Goal: Information Seeking & Learning: Learn about a topic

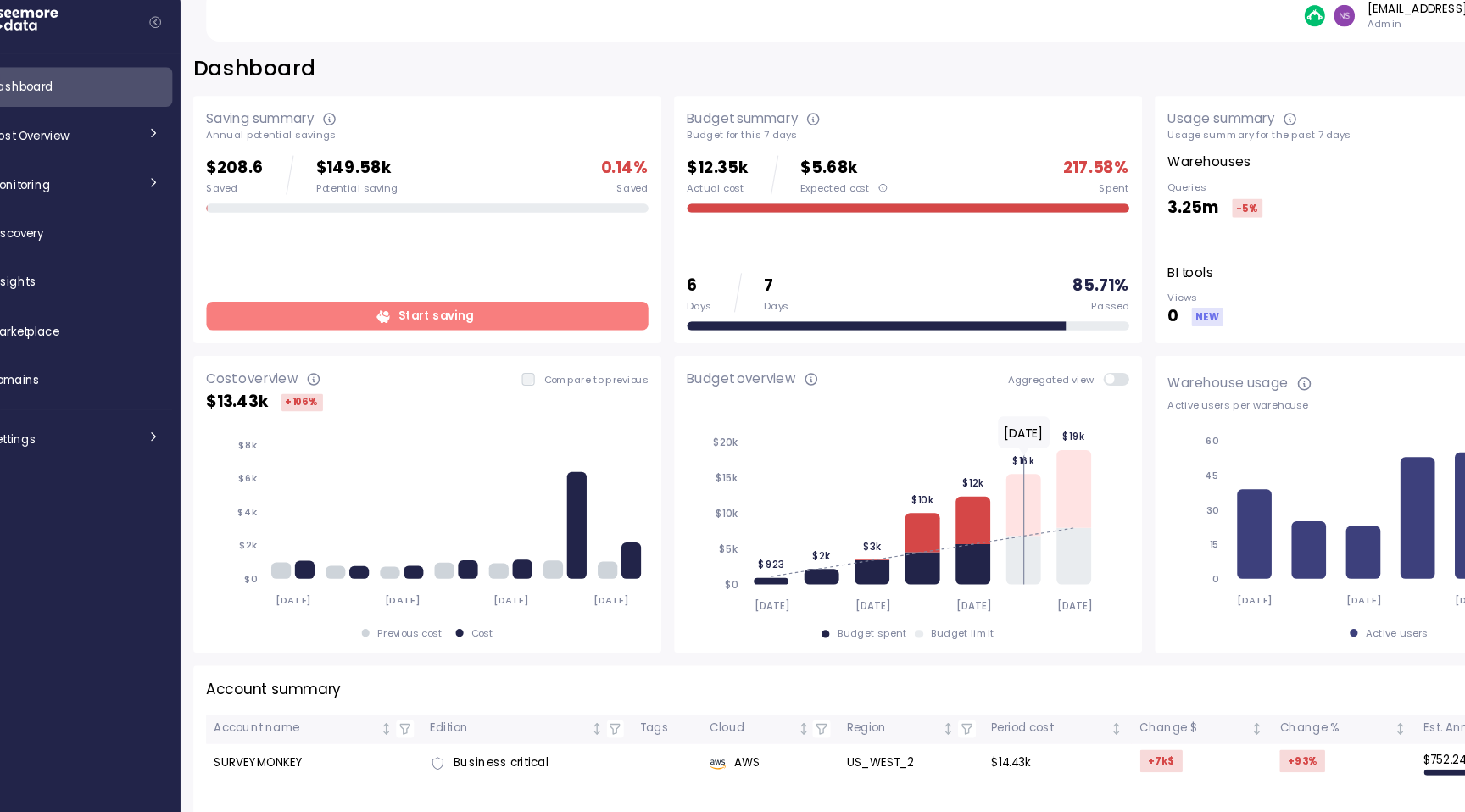
click at [442, 293] on span "Start saving" at bounding box center [436, 291] width 64 height 23
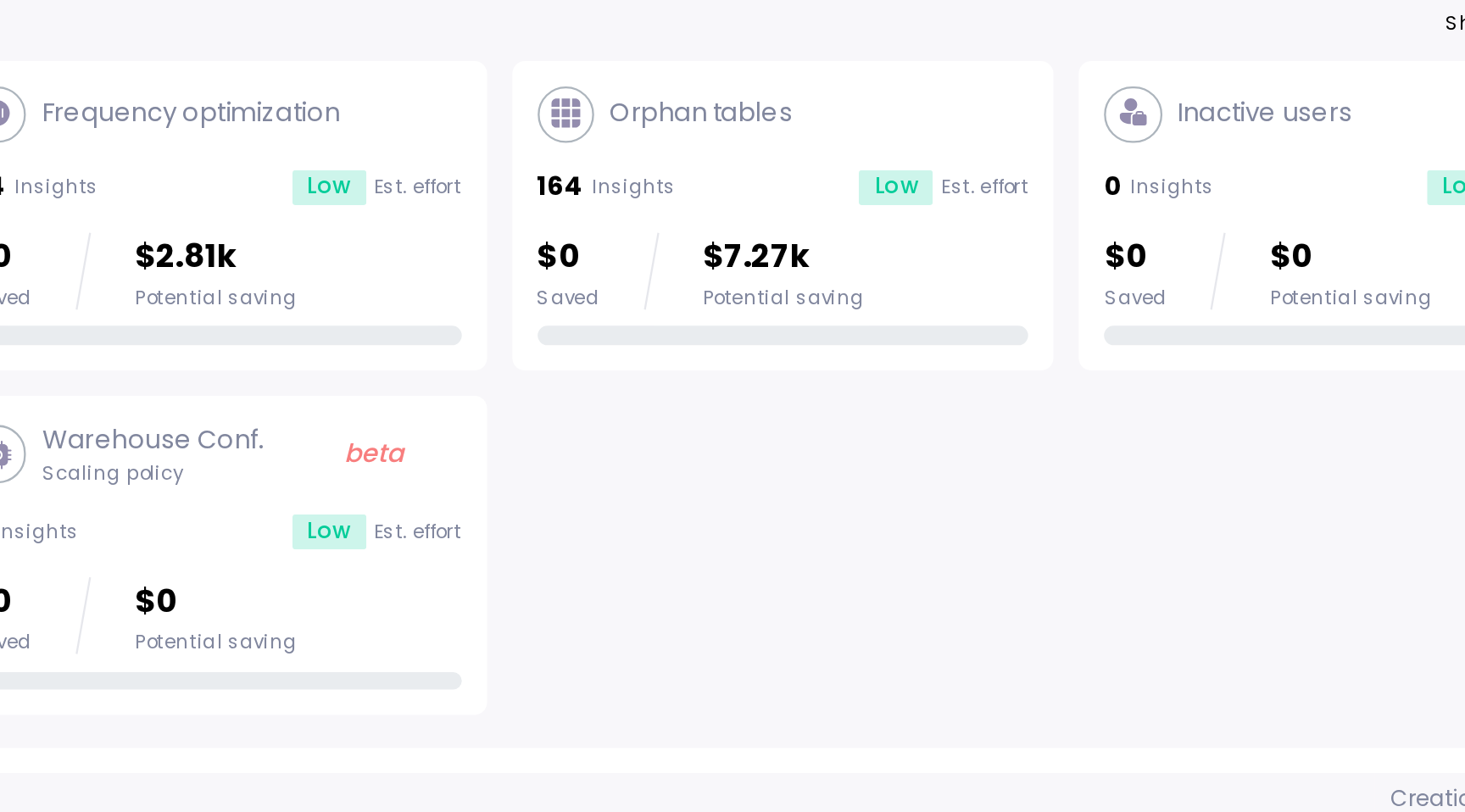
click at [1056, 174] on div "Orphan tables 164 Insights Low Est. effort $0 Saved $7.27k Potential saving" at bounding box center [1089, 200] width 214 height 114
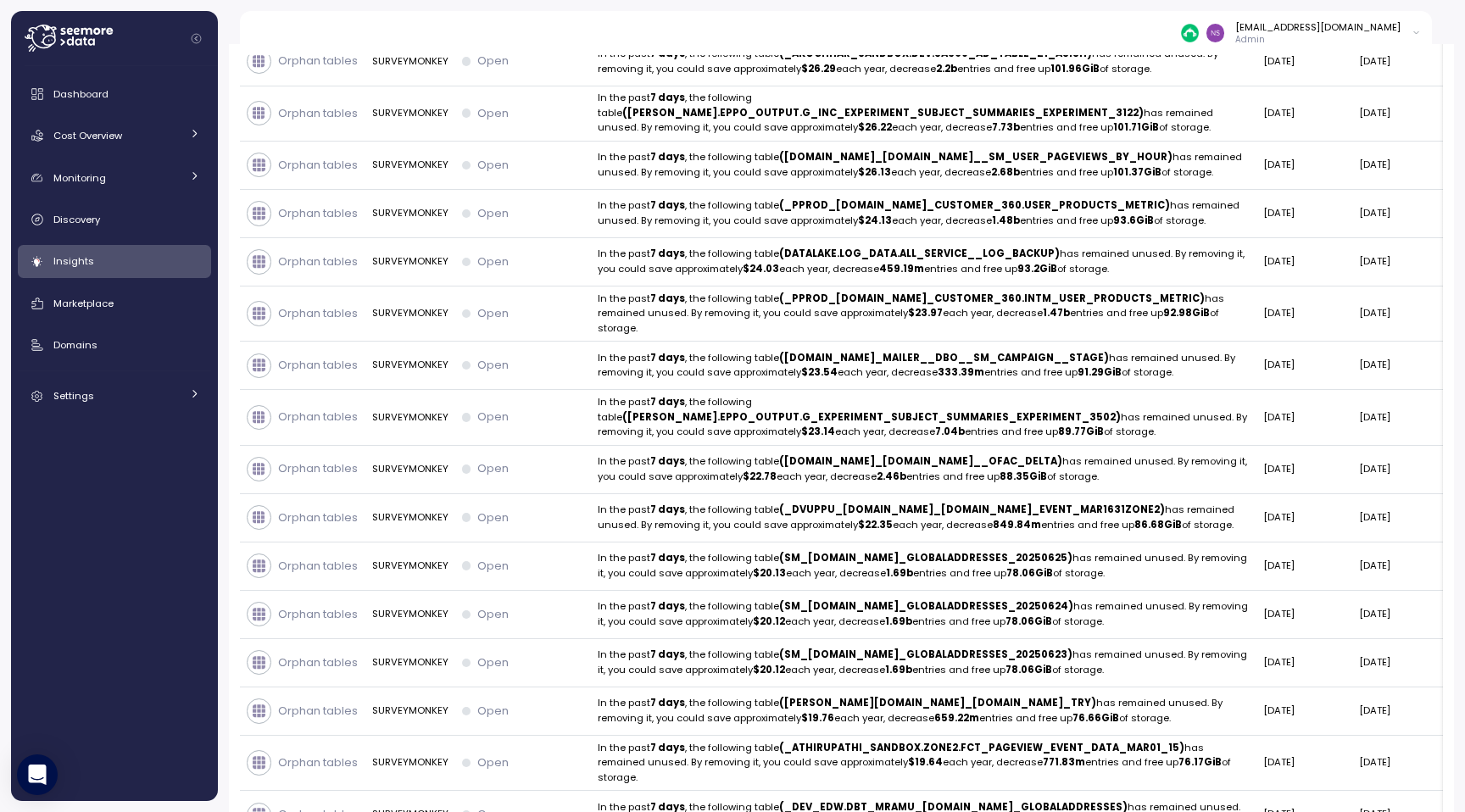
scroll to position [5346, 0]
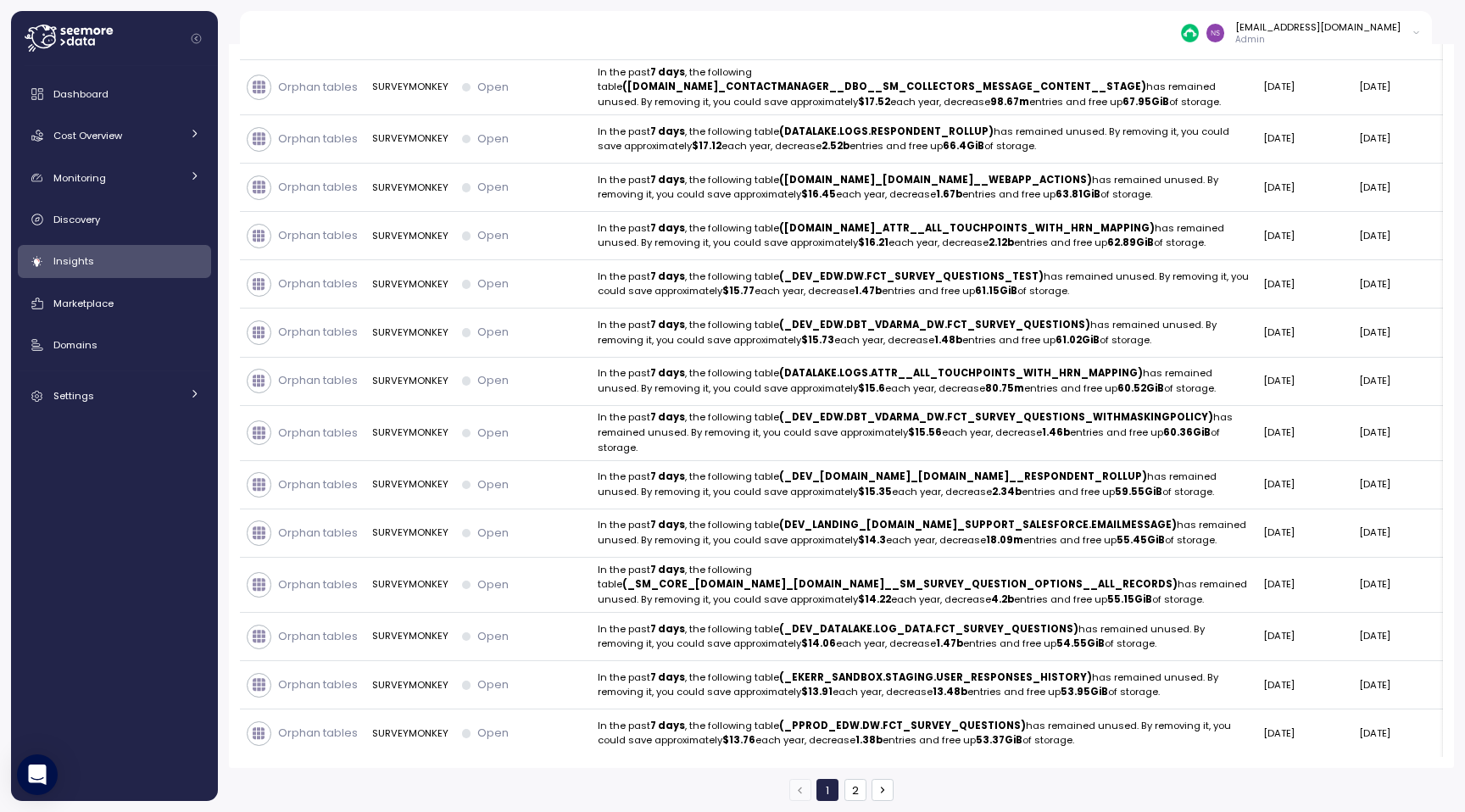
click at [861, 781] on button "2" at bounding box center [855, 789] width 22 height 22
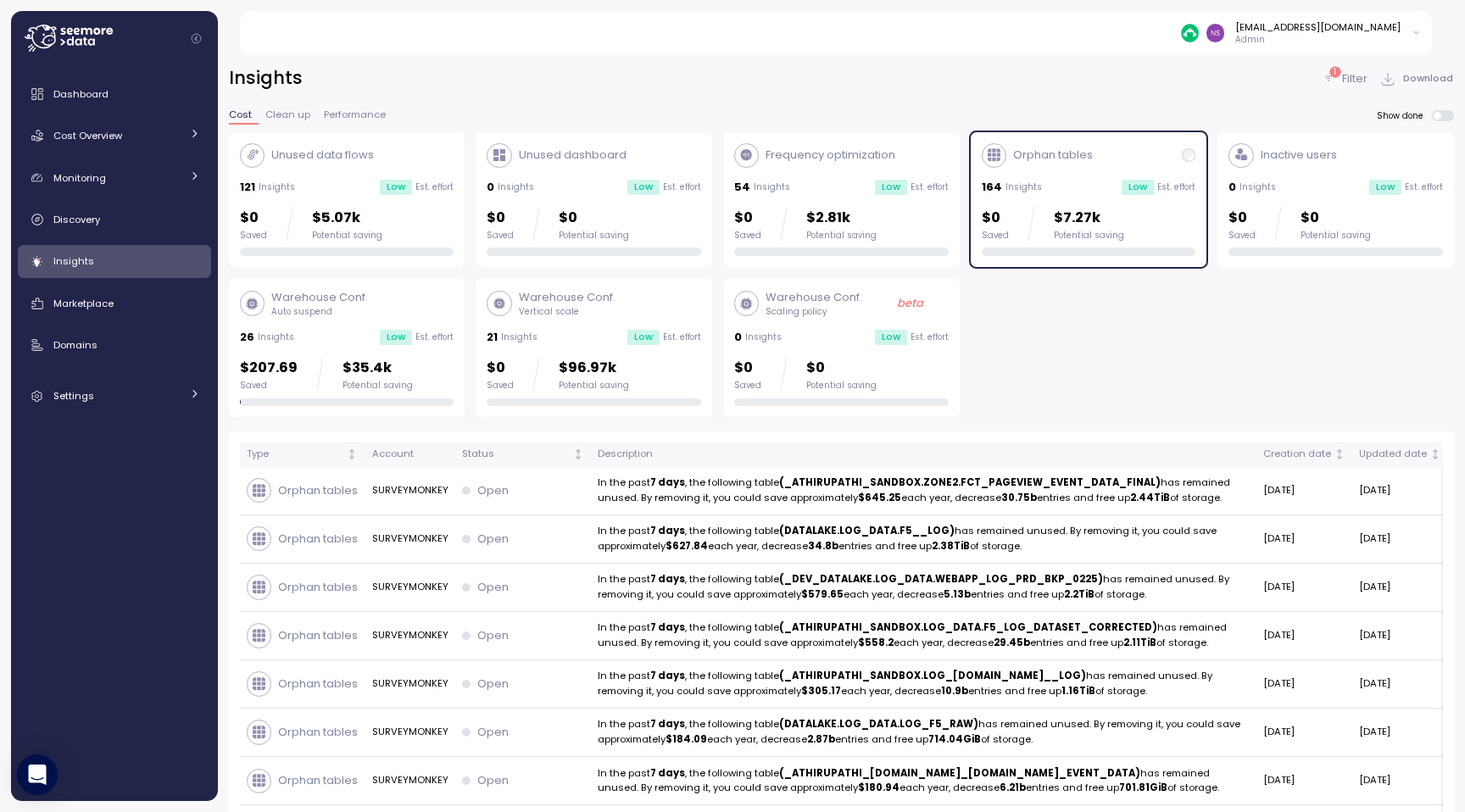
click at [1335, 83] on icon at bounding box center [1329, 78] width 13 height 13
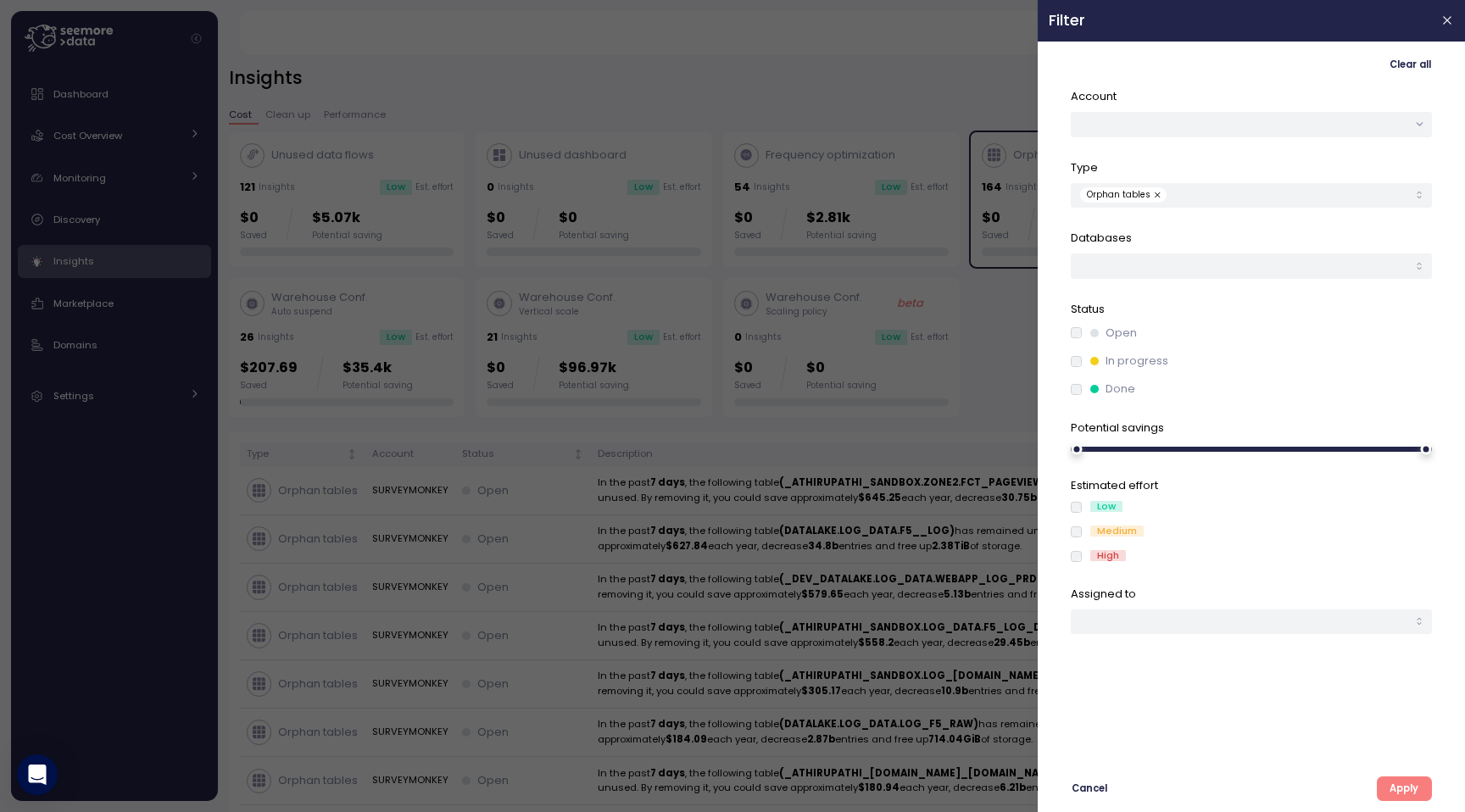
click at [1447, 1] on header "Filter" at bounding box center [1252, 20] width 428 height 41
click at [1447, 11] on button "button" at bounding box center [1448, 21] width 19 height 19
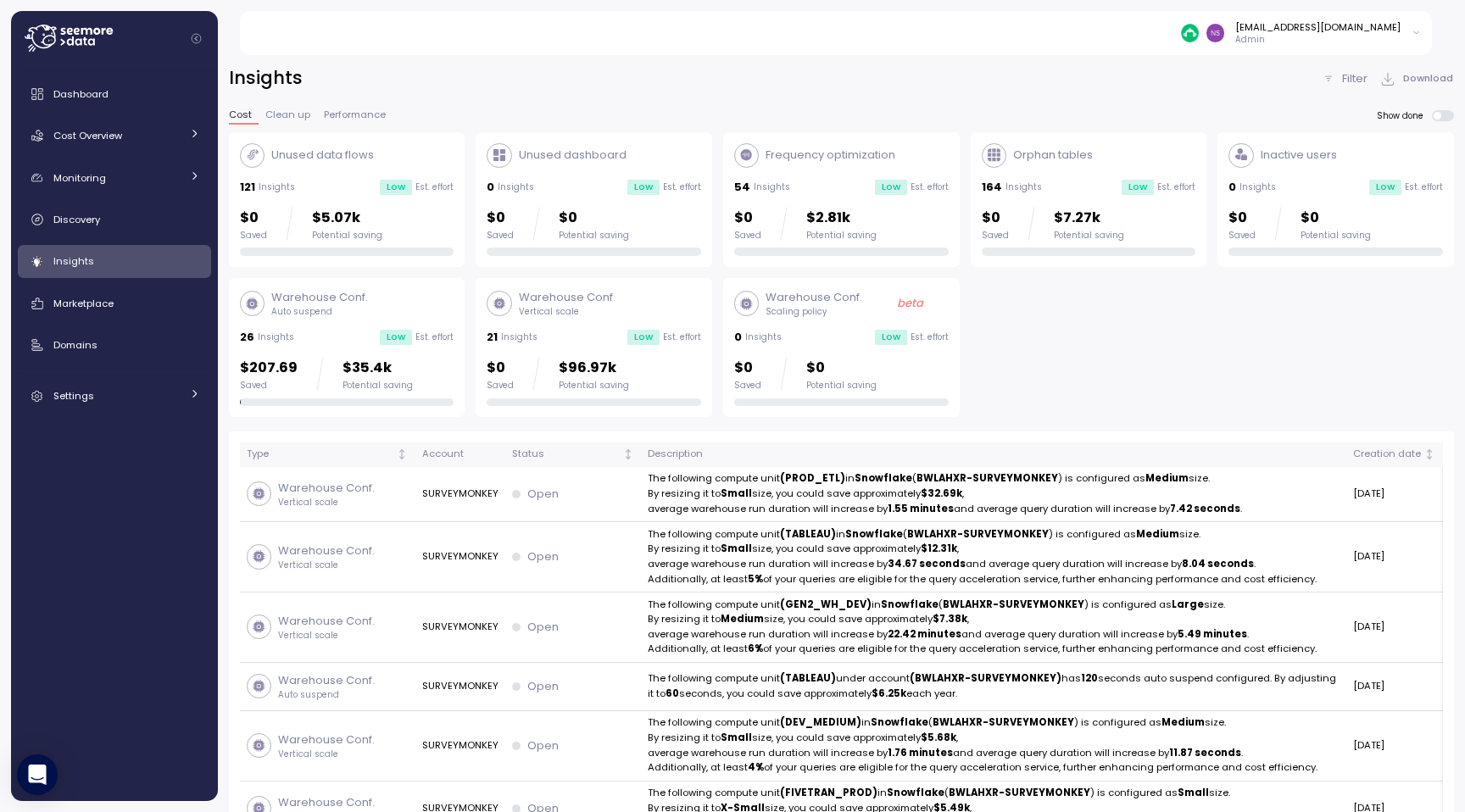
click at [291, 112] on span "Clean up" at bounding box center [287, 115] width 45 height 10
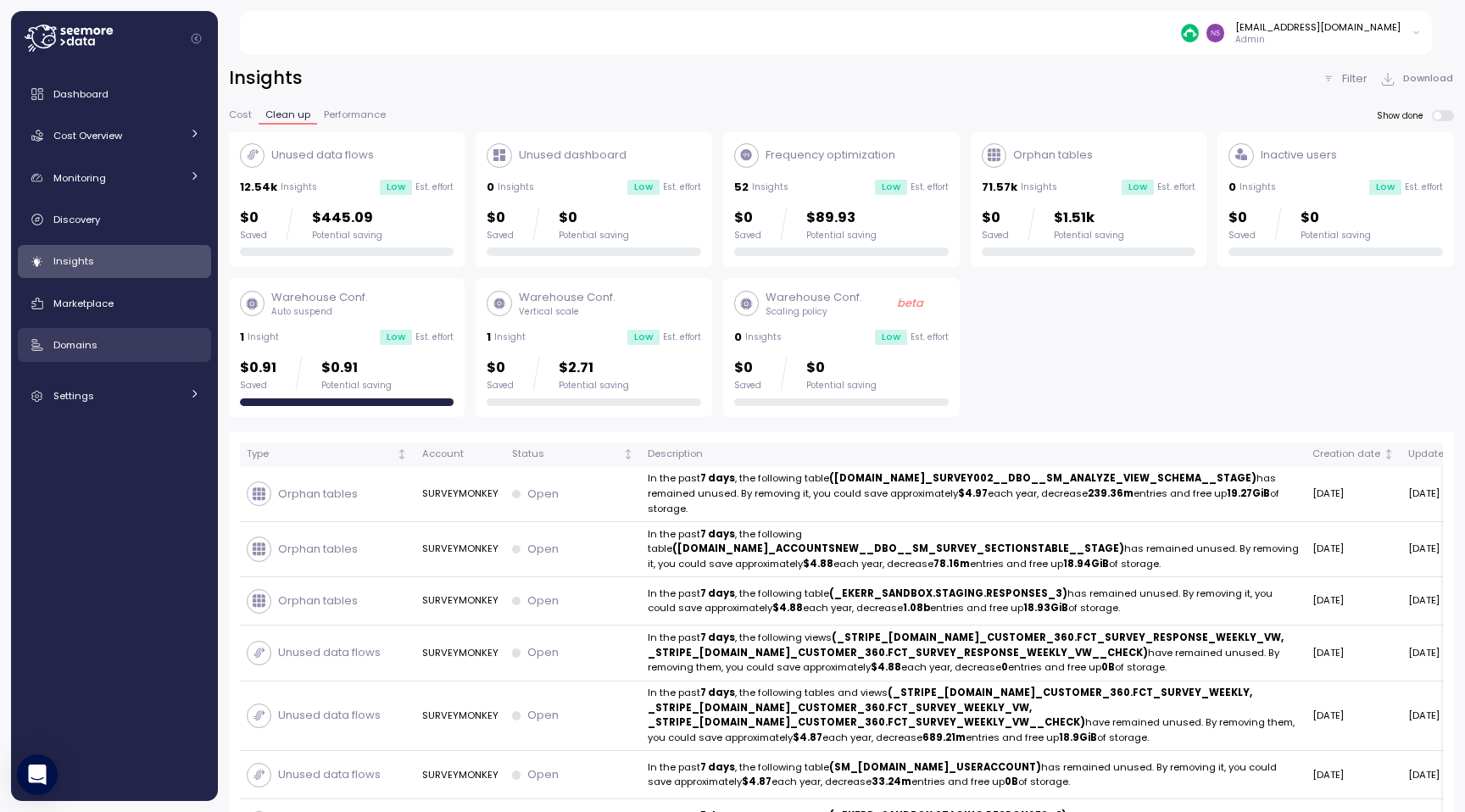
click at [90, 332] on link "Domains" at bounding box center [115, 344] width 193 height 33
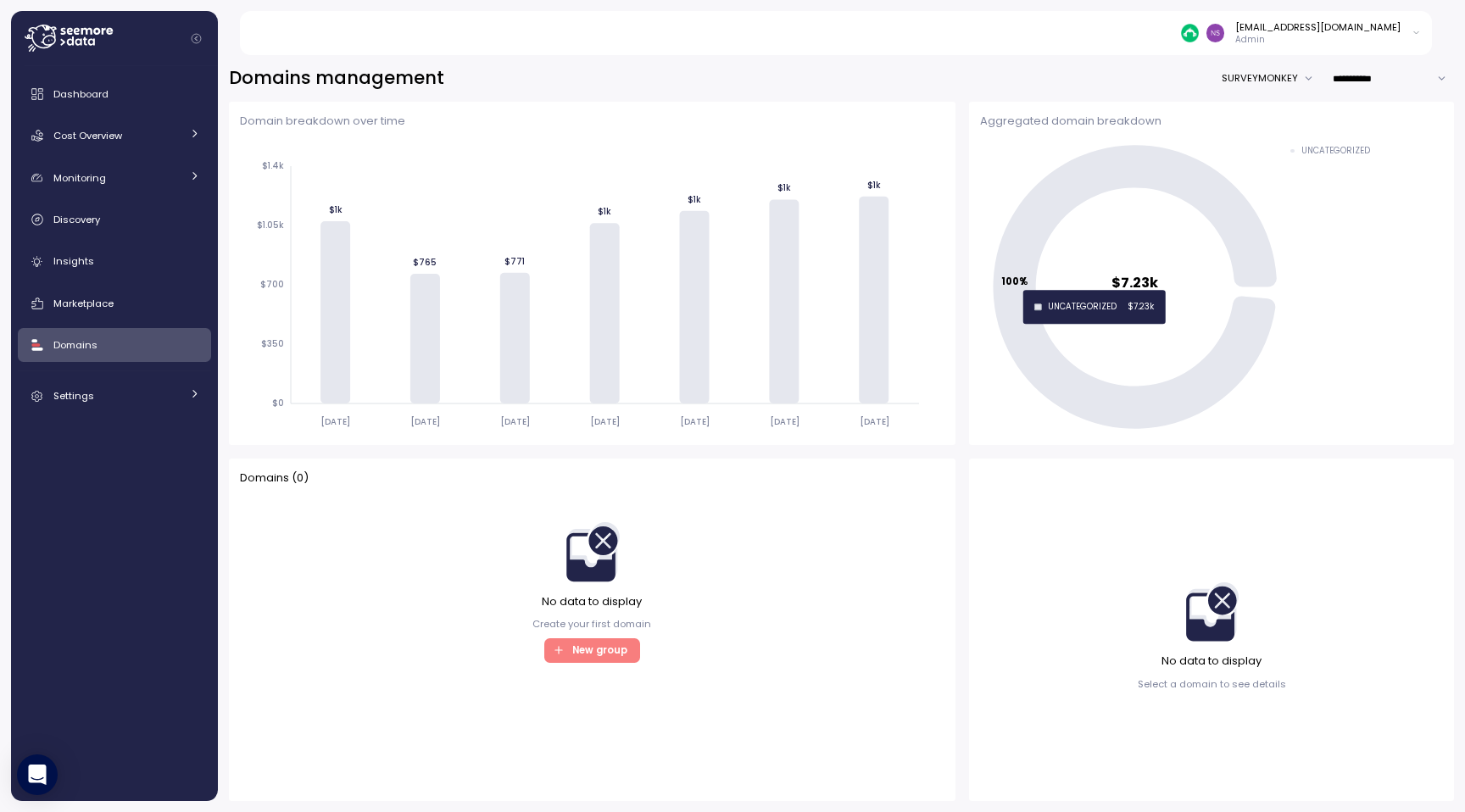
click at [1032, 224] on icon at bounding box center [1136, 287] width 283 height 284
click at [73, 405] on link "Settings" at bounding box center [115, 395] width 193 height 33
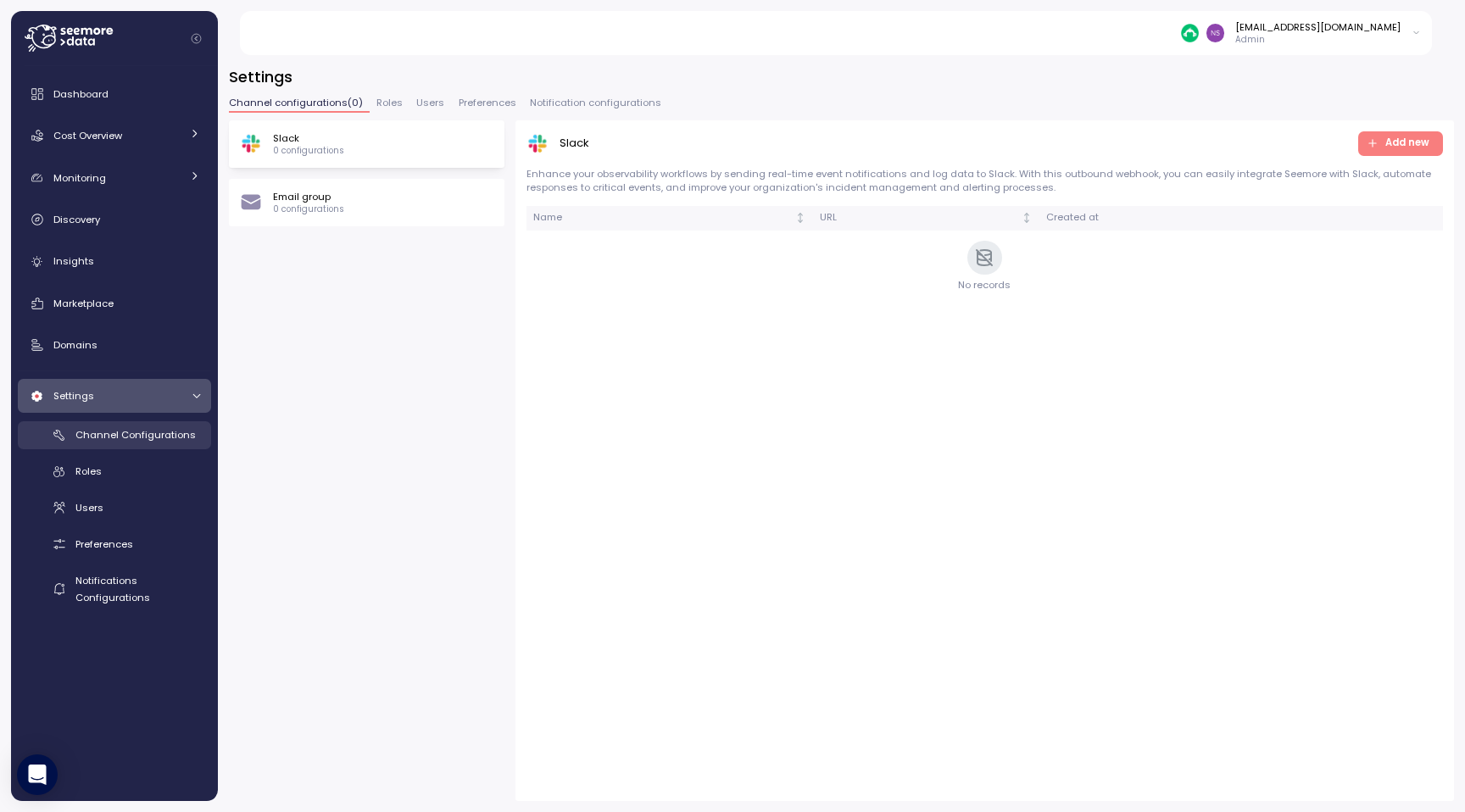
click at [97, 445] on link "Channel Configurations" at bounding box center [115, 434] width 193 height 28
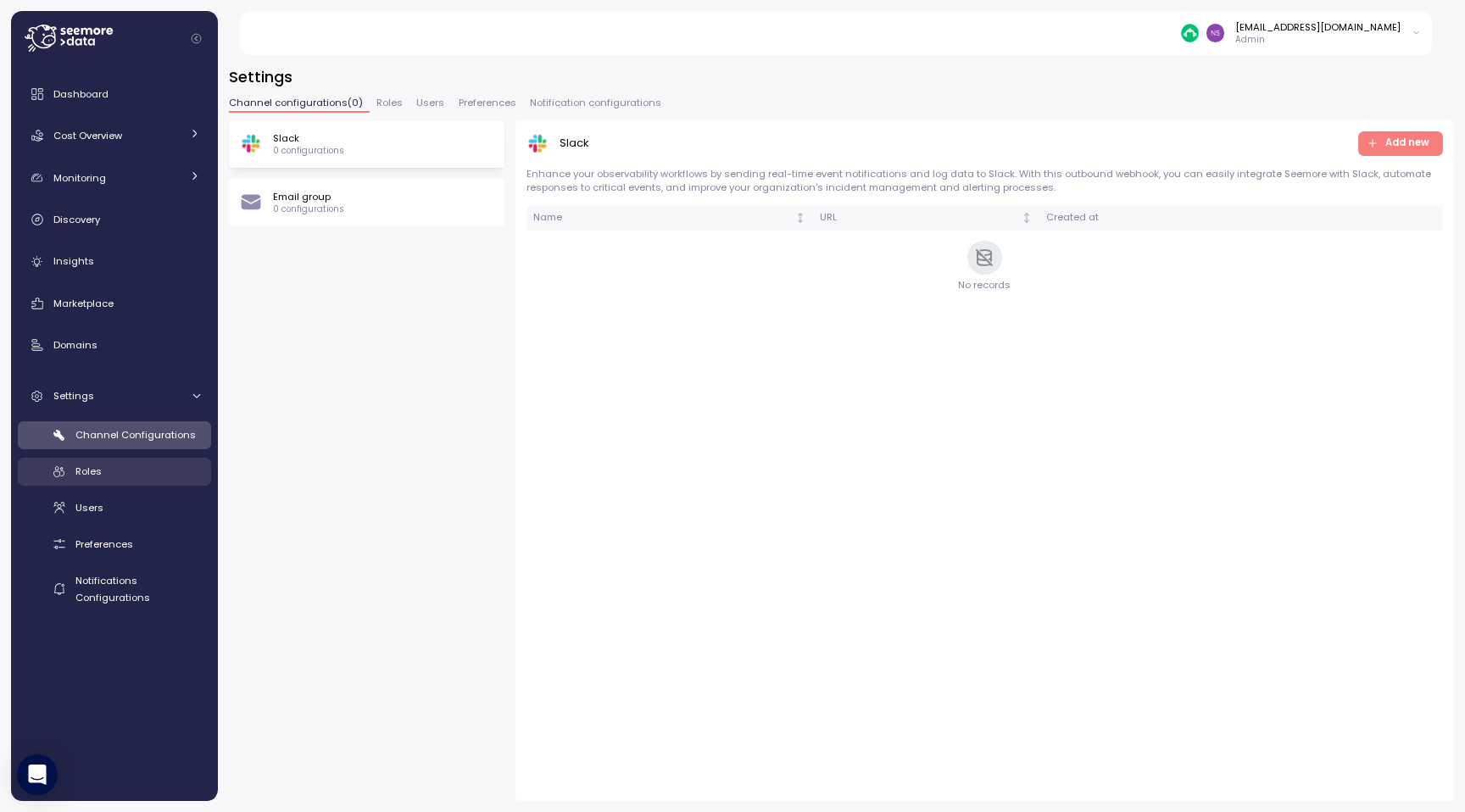
click at [102, 475] on div "Roles" at bounding box center [138, 472] width 124 height 17
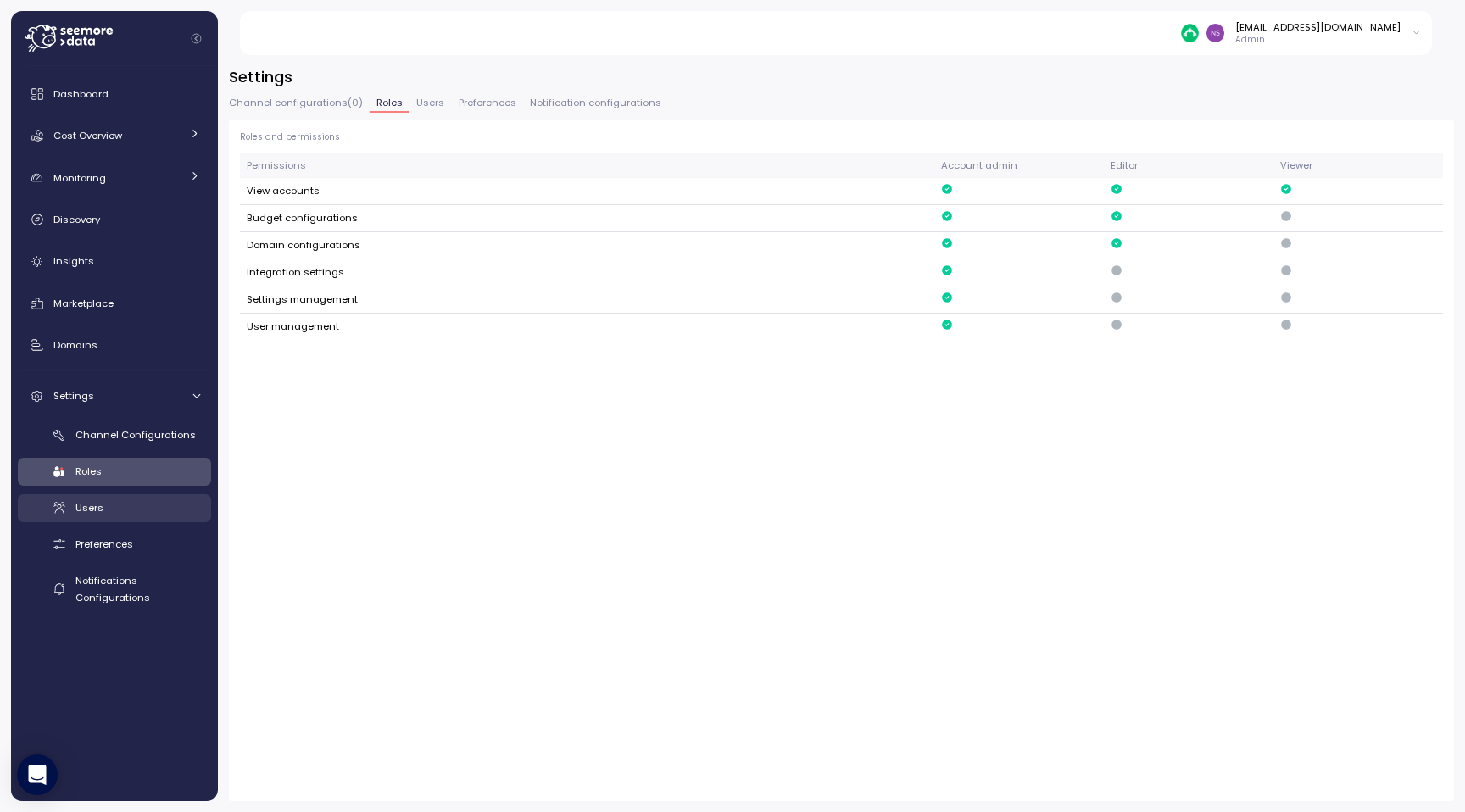
click at [103, 512] on div "Users" at bounding box center [138, 508] width 124 height 17
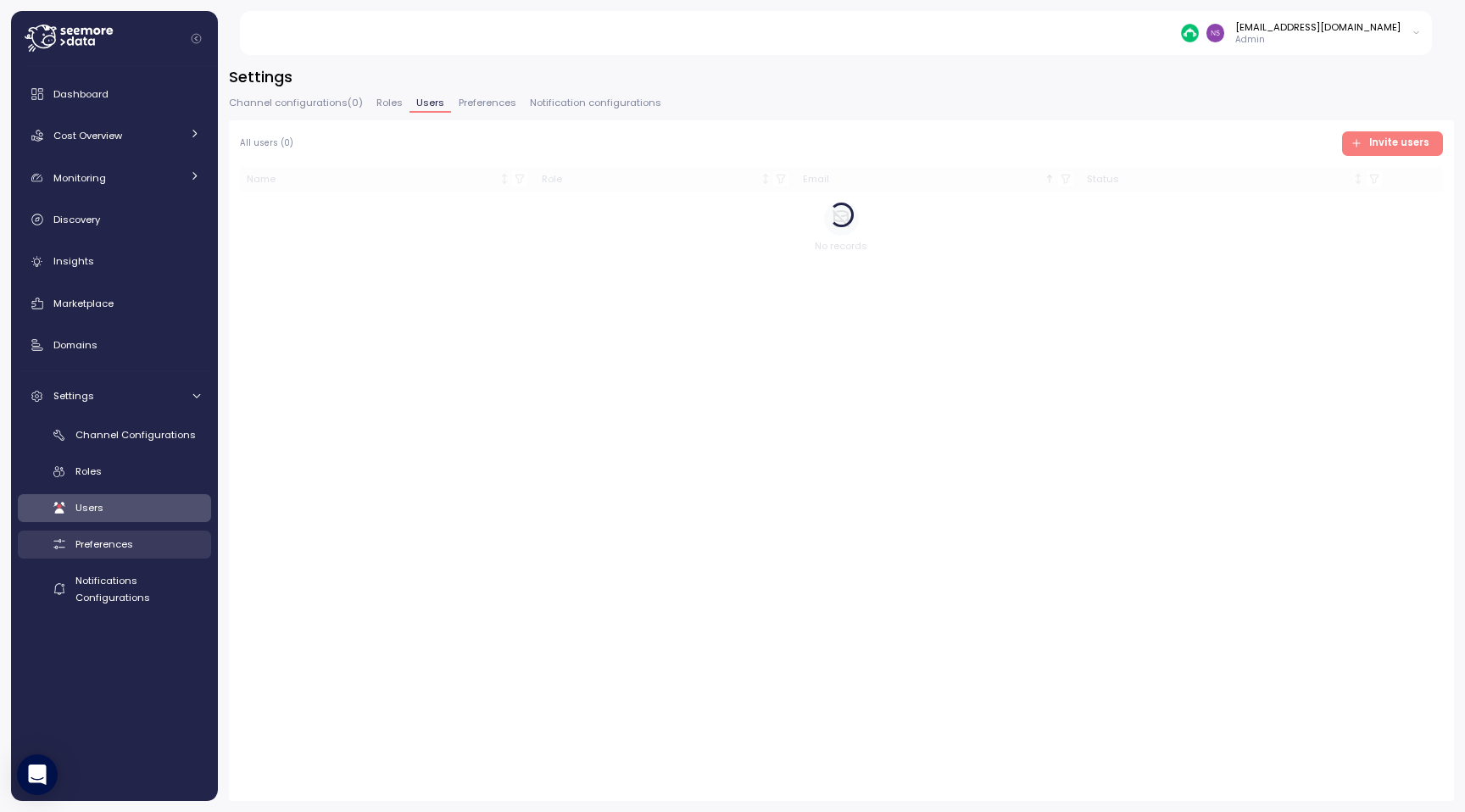
click at [104, 538] on span "Preferences" at bounding box center [104, 544] width 57 height 13
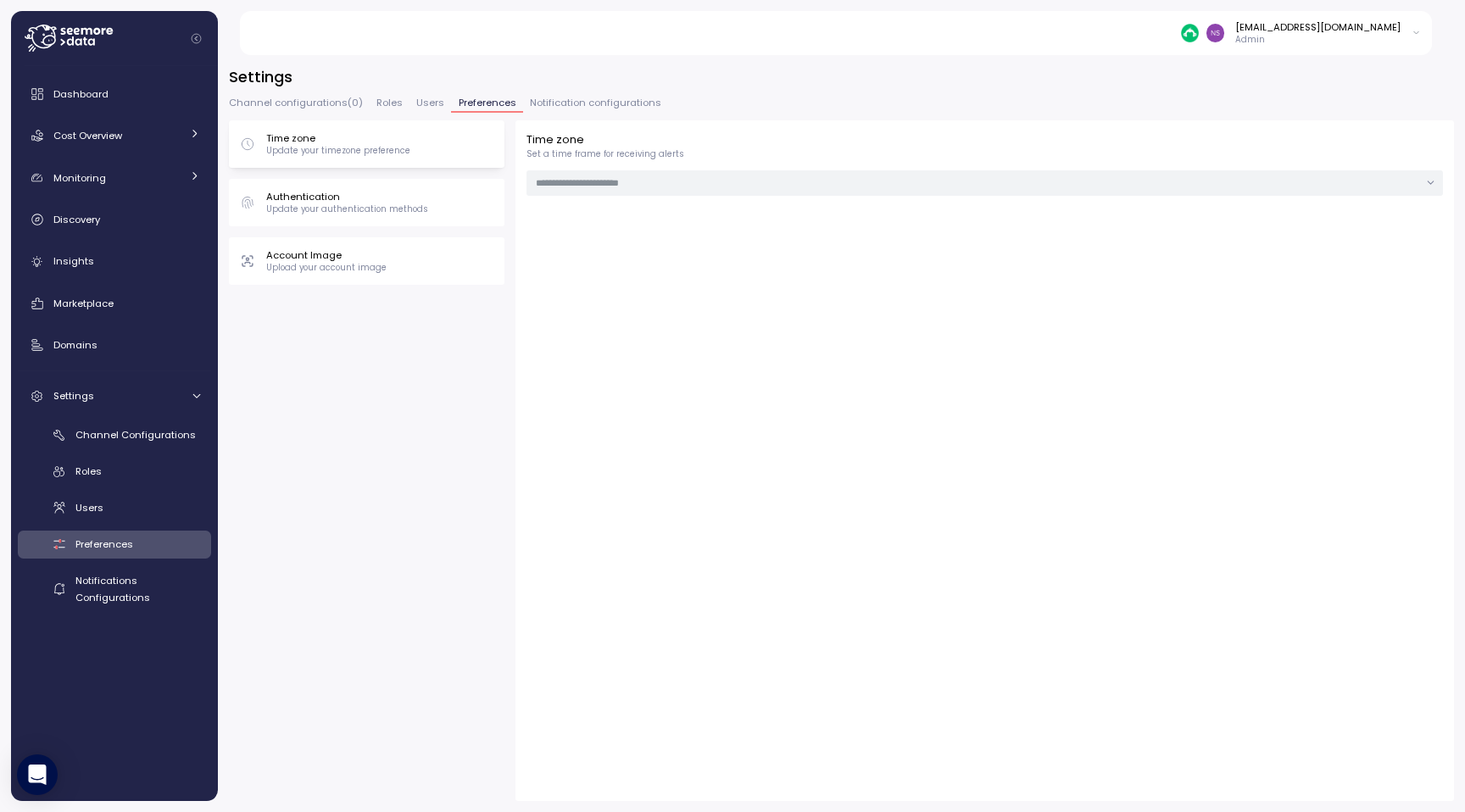
type input "**********"
click at [592, 183] on input "**********" at bounding box center [985, 183] width 917 height 25
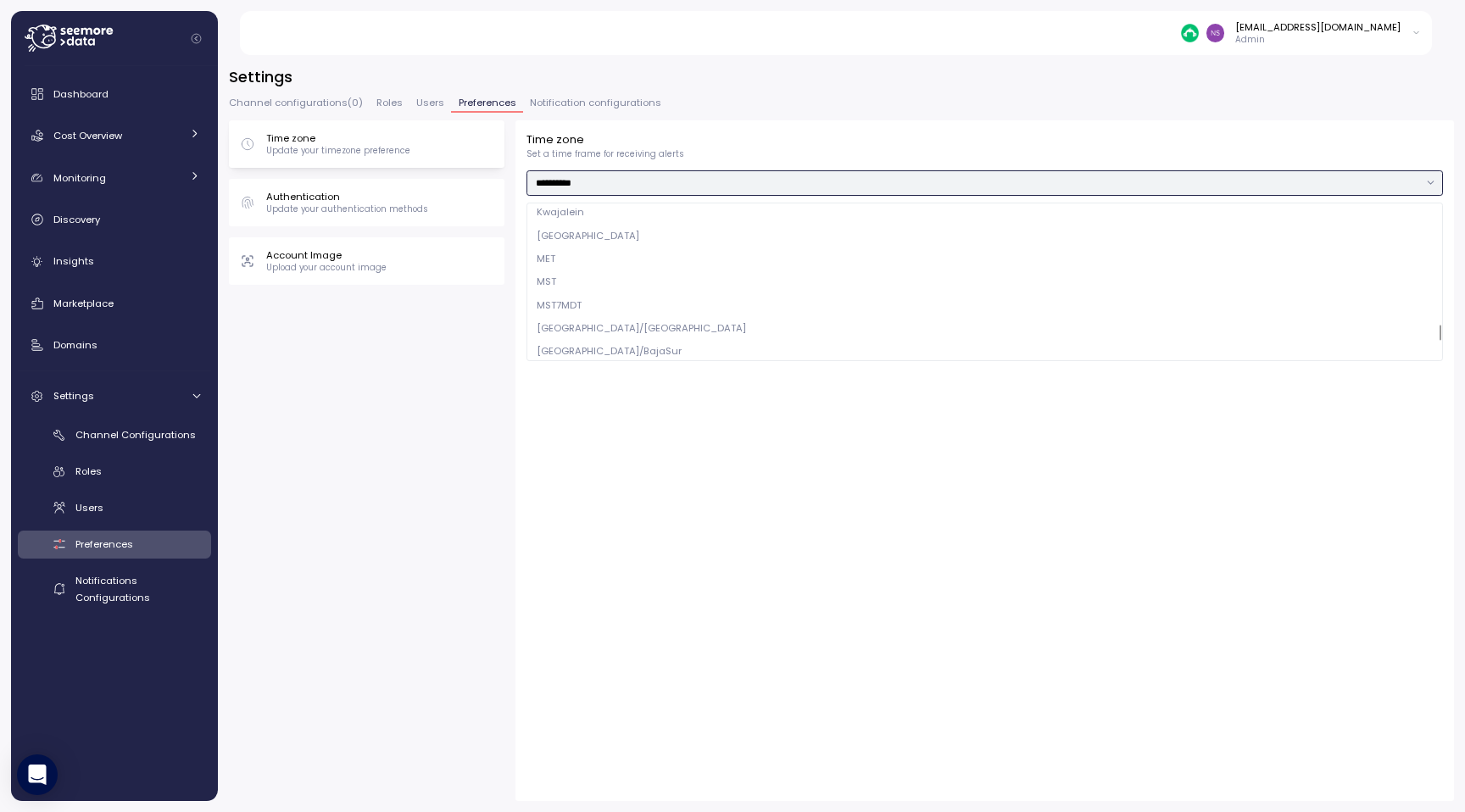
scroll to position [11923, 0]
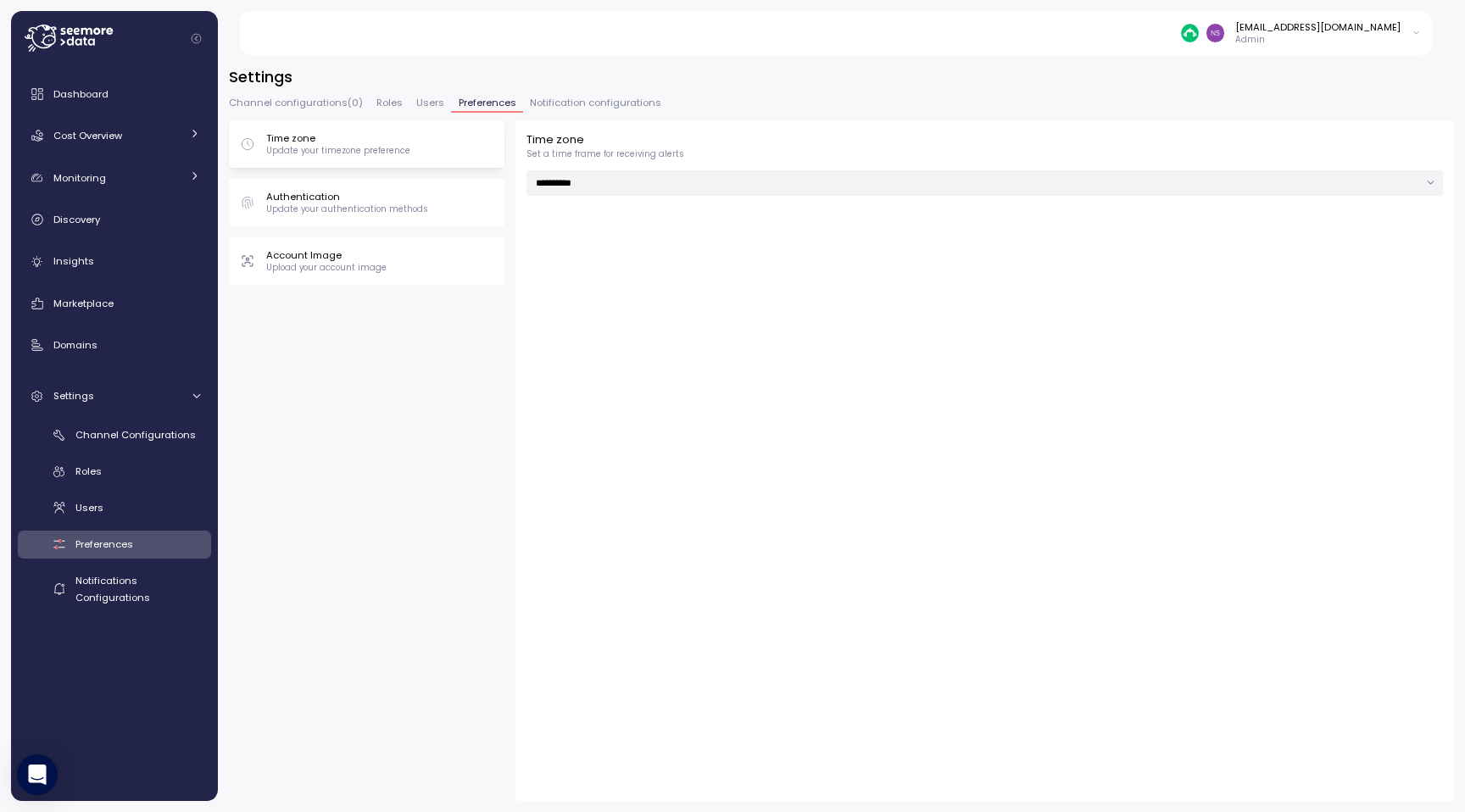
click at [428, 376] on div "**********" at bounding box center [841, 461] width 1226 height 681
click at [83, 102] on link "Dashboard" at bounding box center [115, 94] width 193 height 33
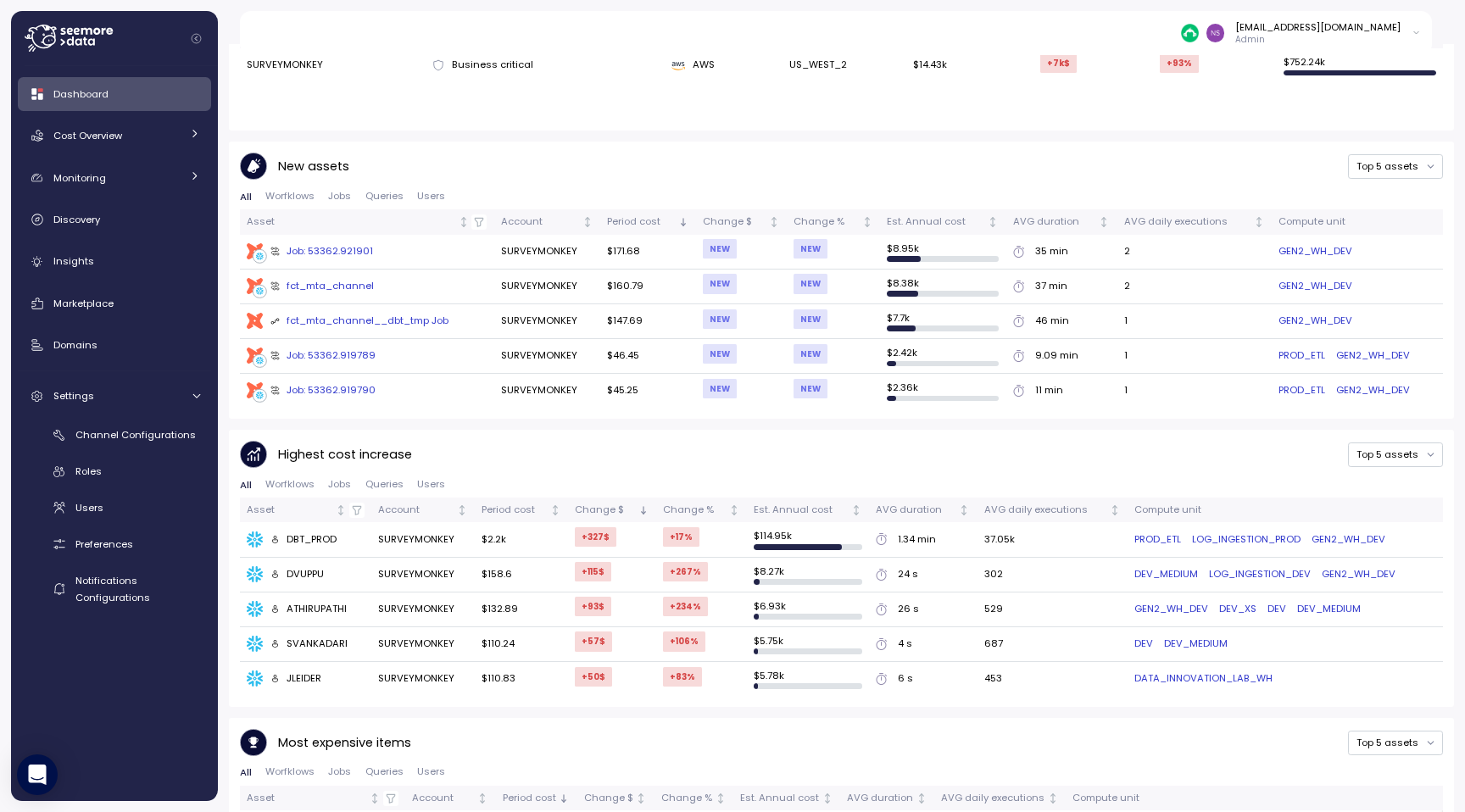
scroll to position [615, 0]
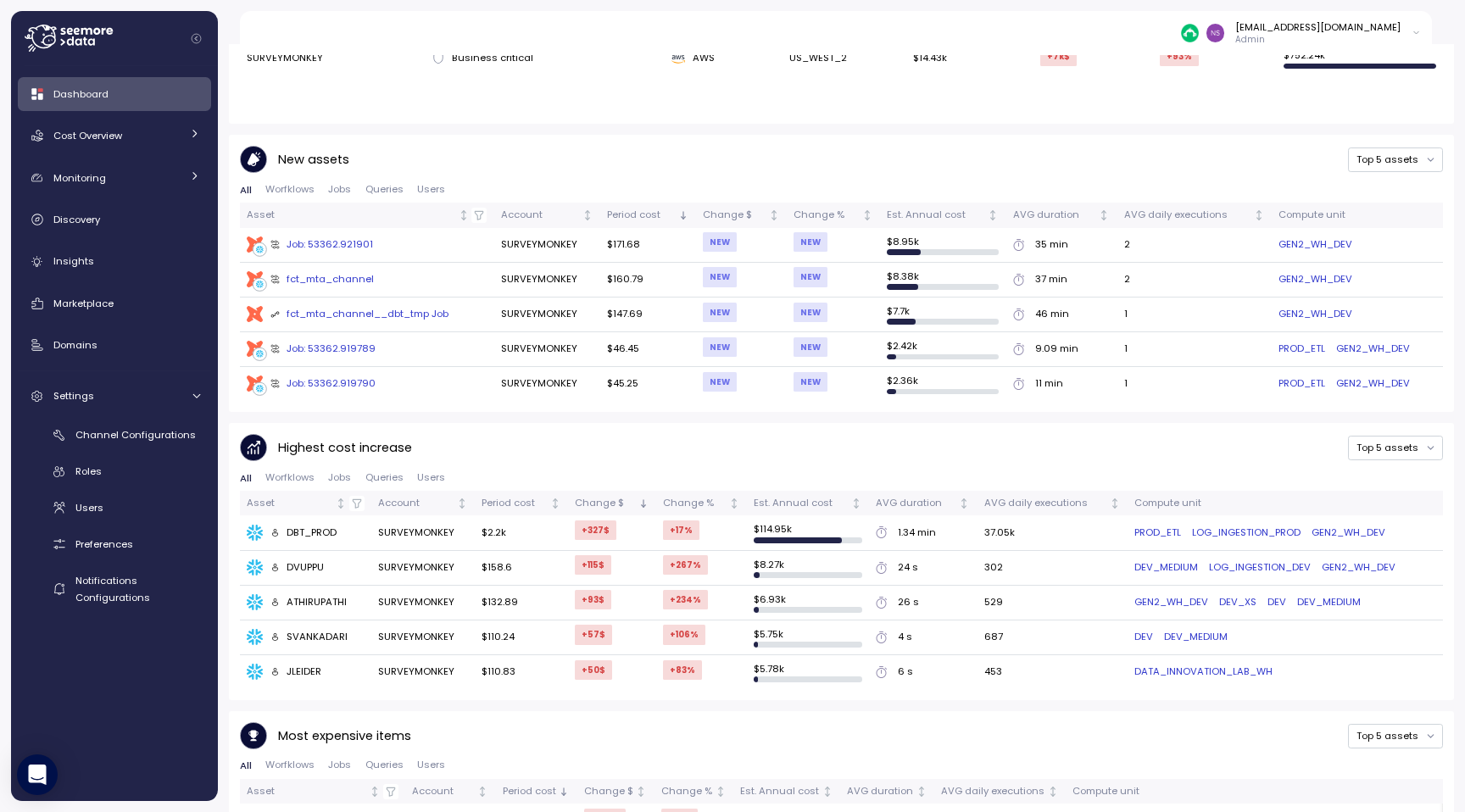
click at [352, 244] on div "Job: 53362.921901" at bounding box center [322, 245] width 103 height 15
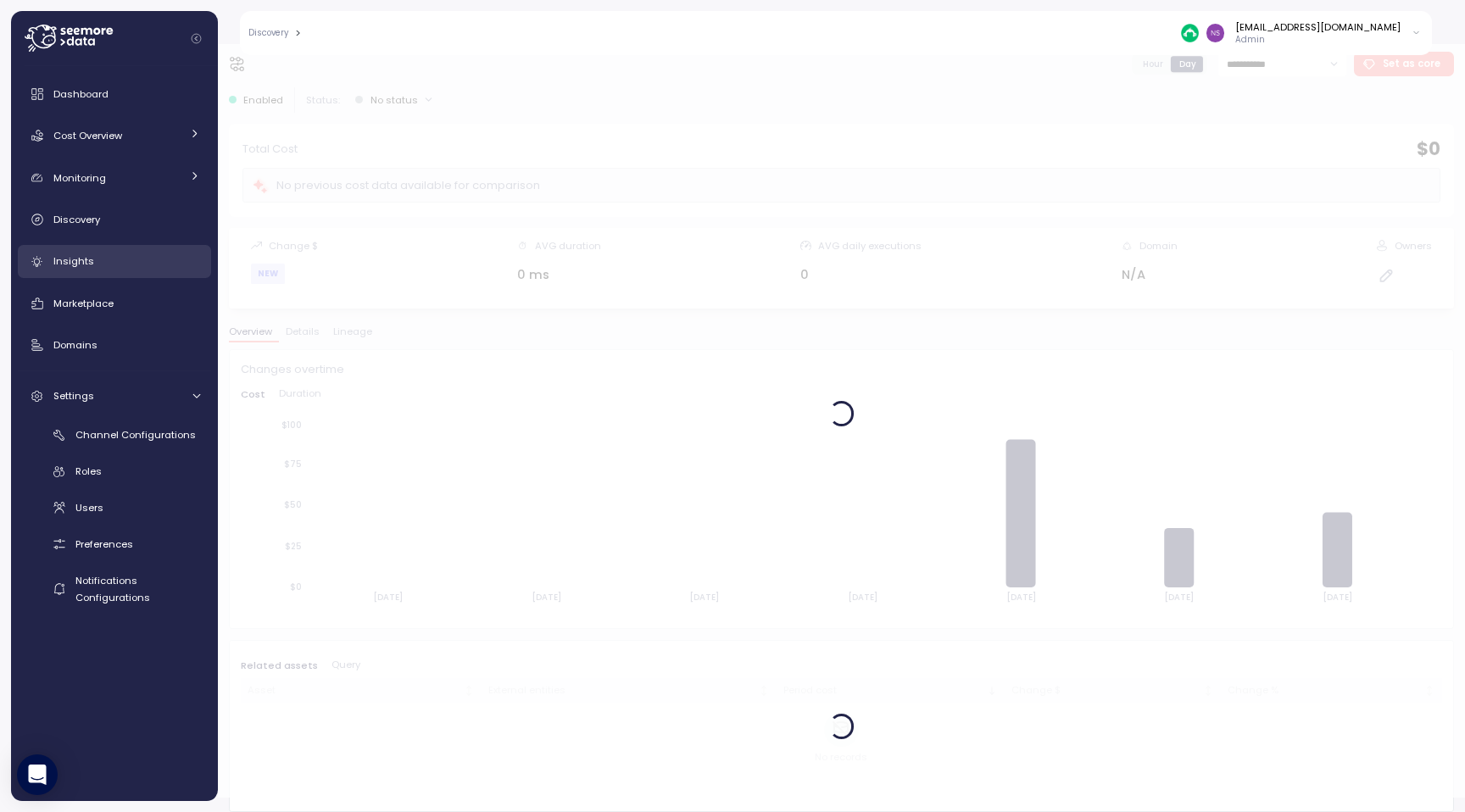
click at [122, 275] on link "Insights" at bounding box center [115, 261] width 193 height 33
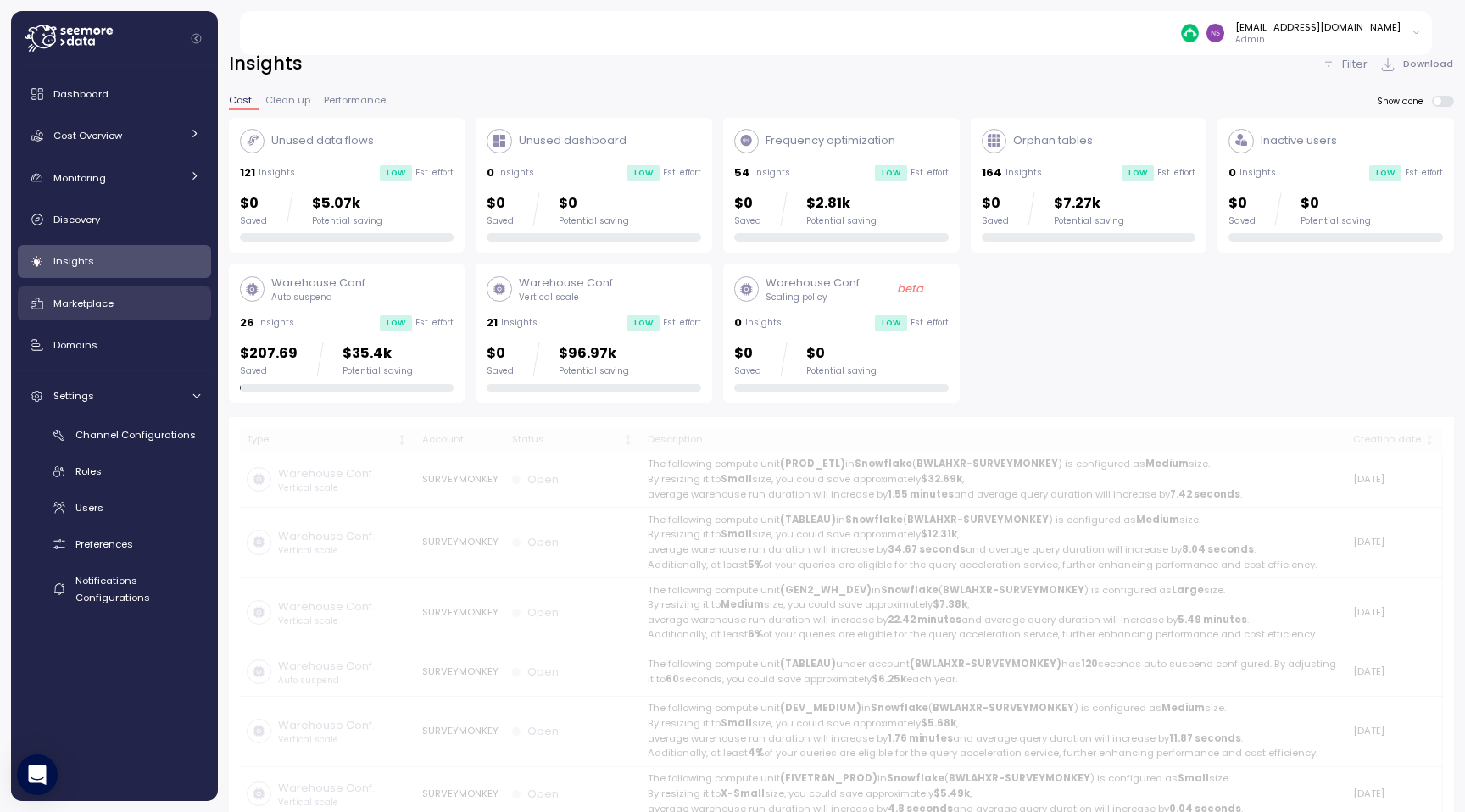
click at [115, 296] on div "Marketplace" at bounding box center [126, 303] width 146 height 17
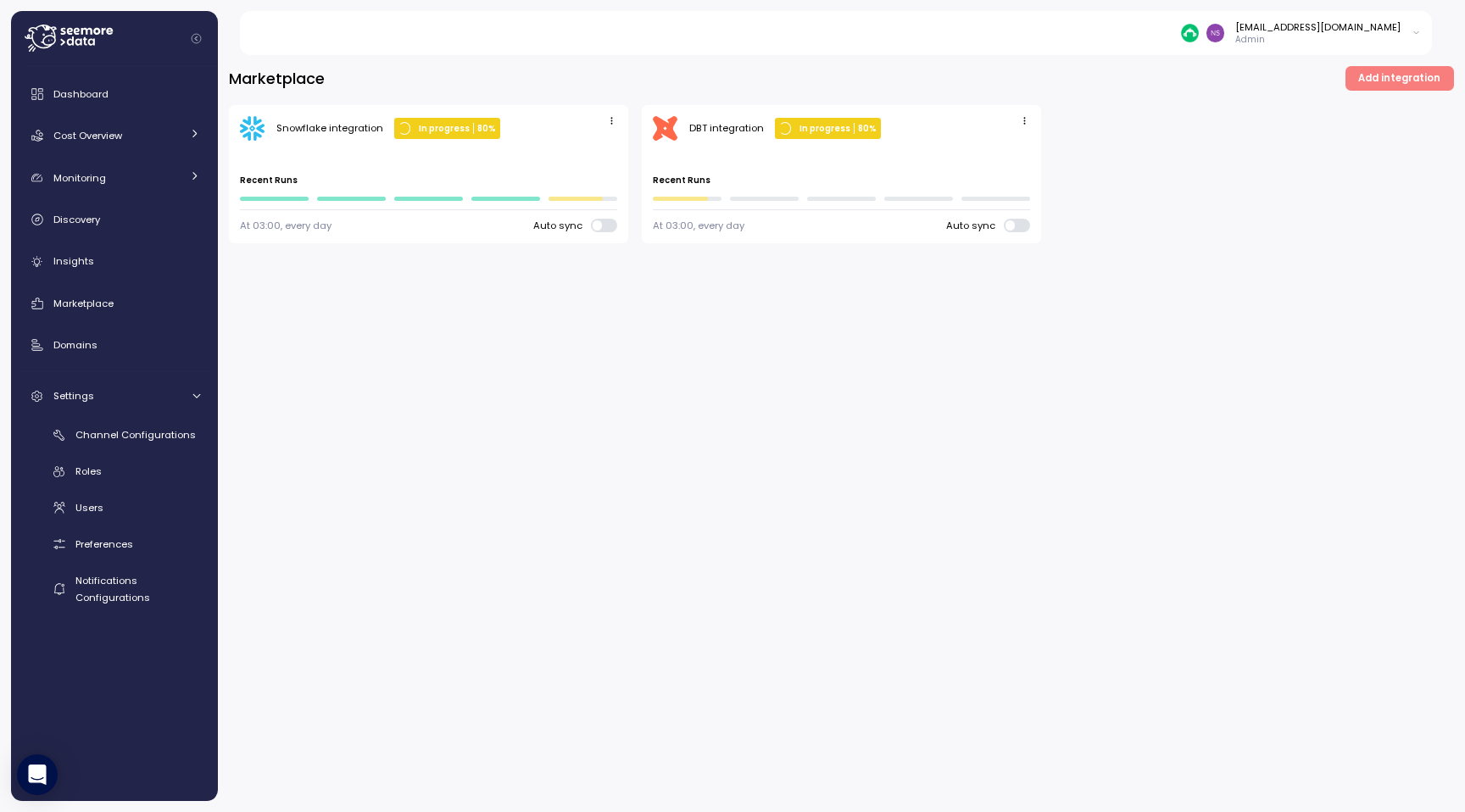
click at [1024, 116] on icon "button" at bounding box center [1025, 121] width 11 height 11
click at [129, 133] on div "Cost Overview" at bounding box center [117, 136] width 127 height 17
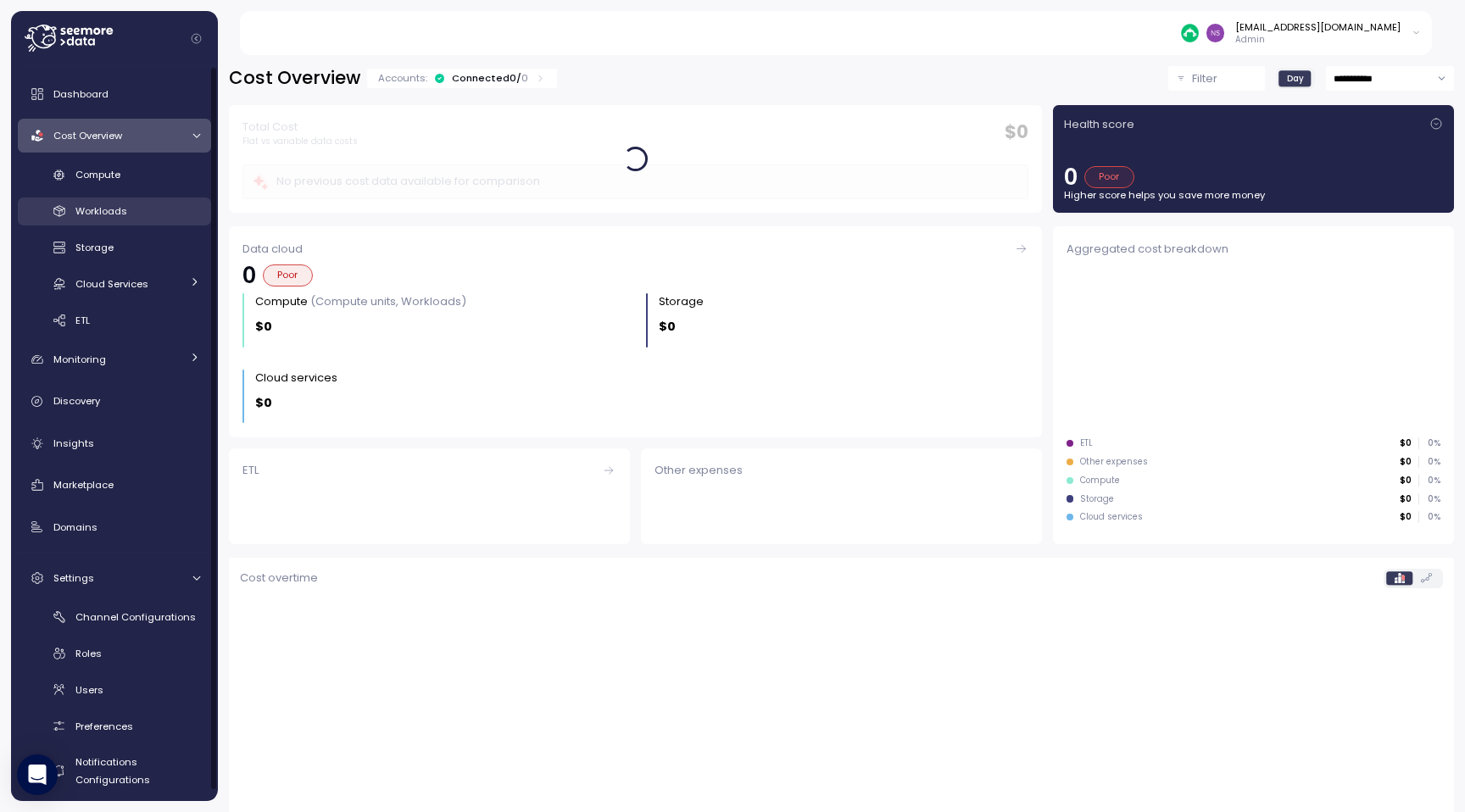
click at [116, 205] on span "Workloads" at bounding box center [101, 211] width 52 height 13
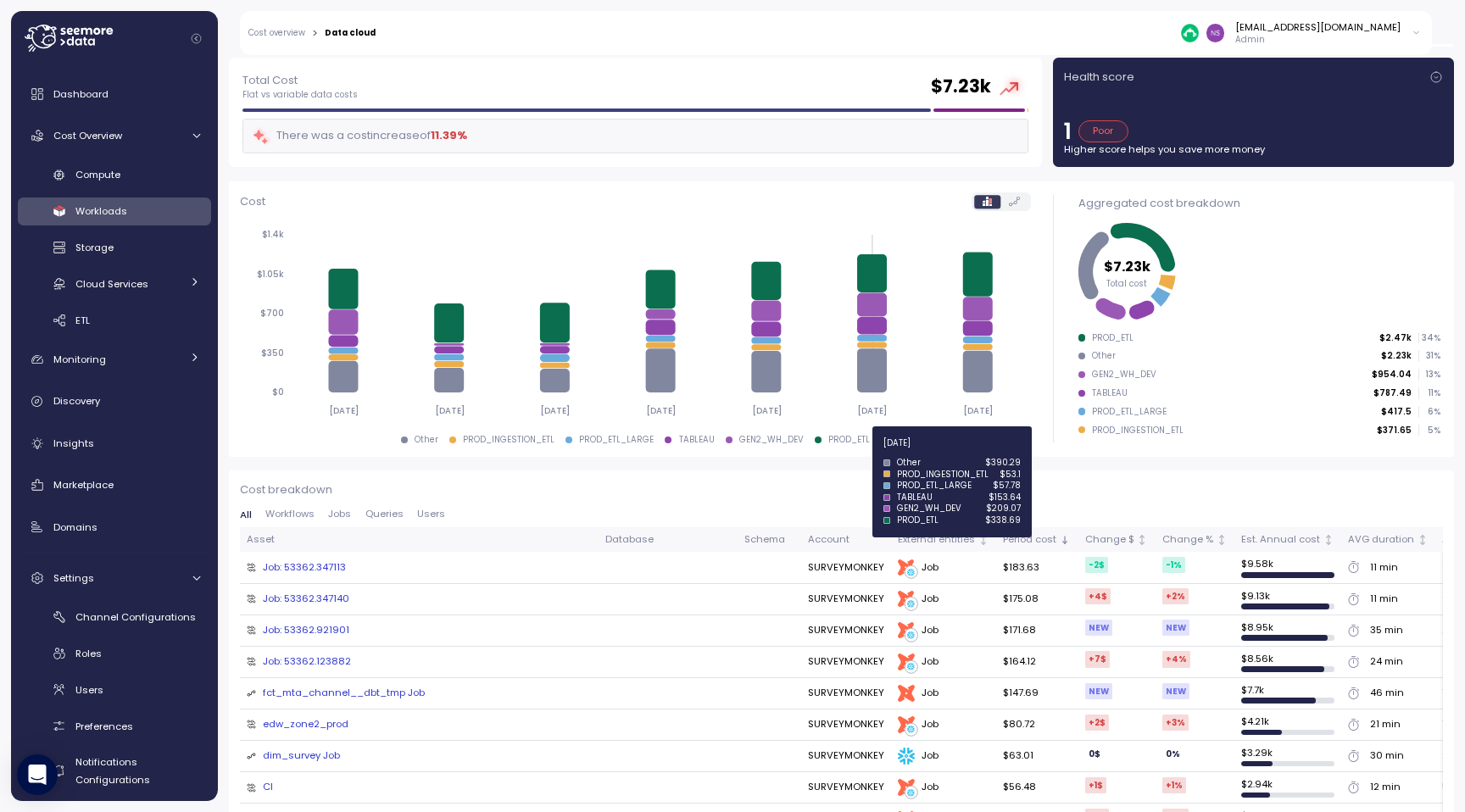
scroll to position [115, 0]
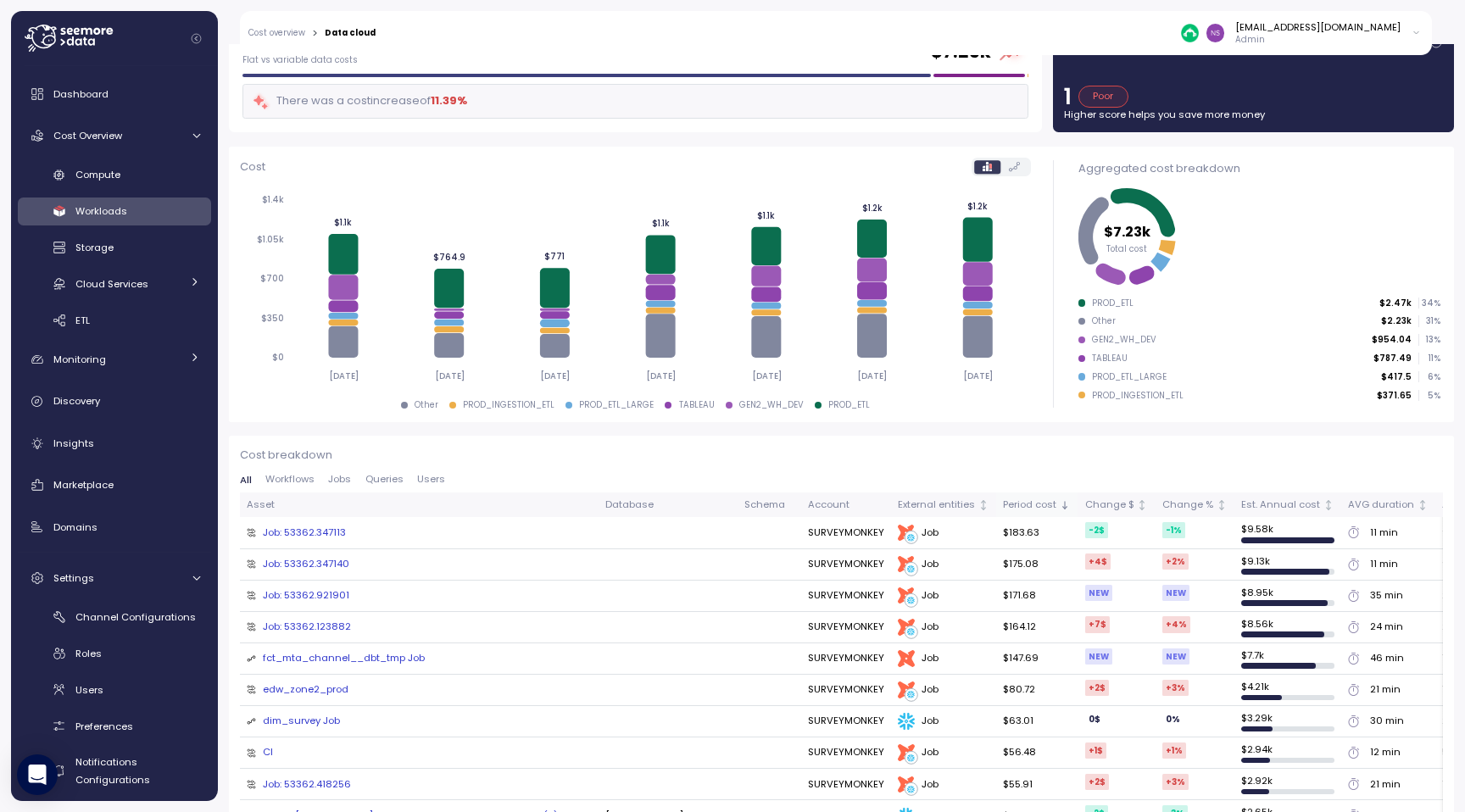
click at [1003, 501] on div "Period cost" at bounding box center [1030, 505] width 54 height 15
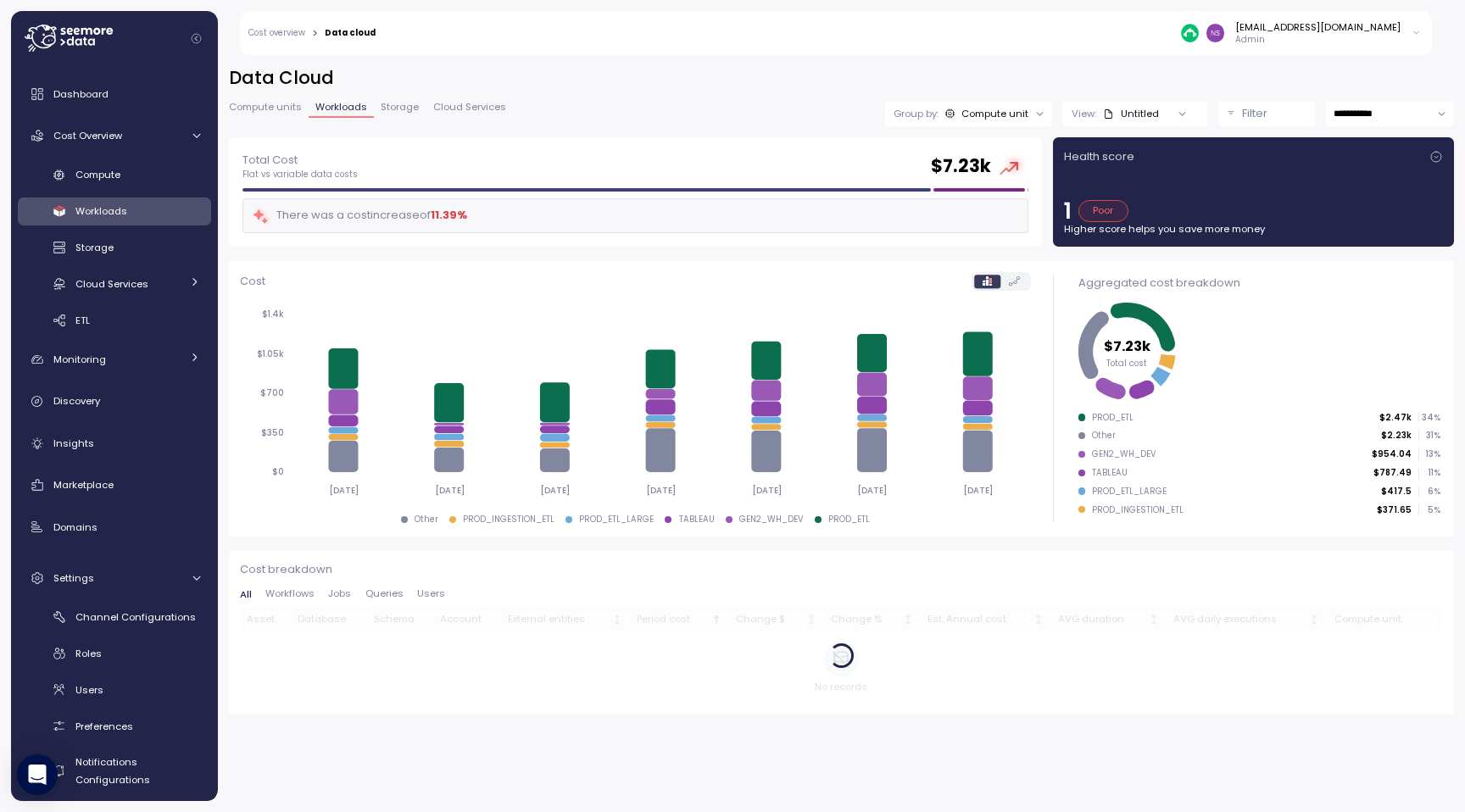
scroll to position [0, 0]
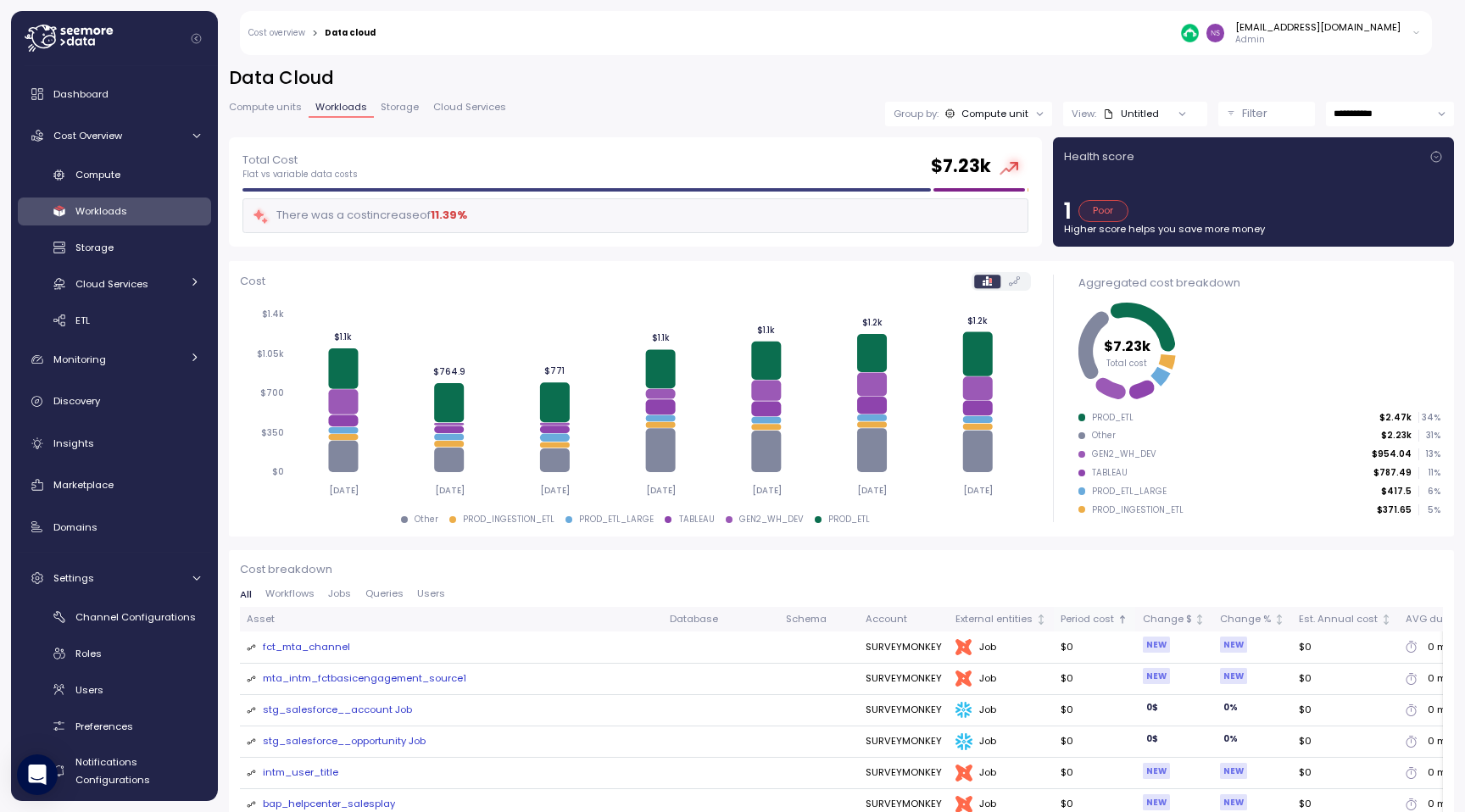
click at [1061, 623] on div "Period cost" at bounding box center [1088, 620] width 54 height 15
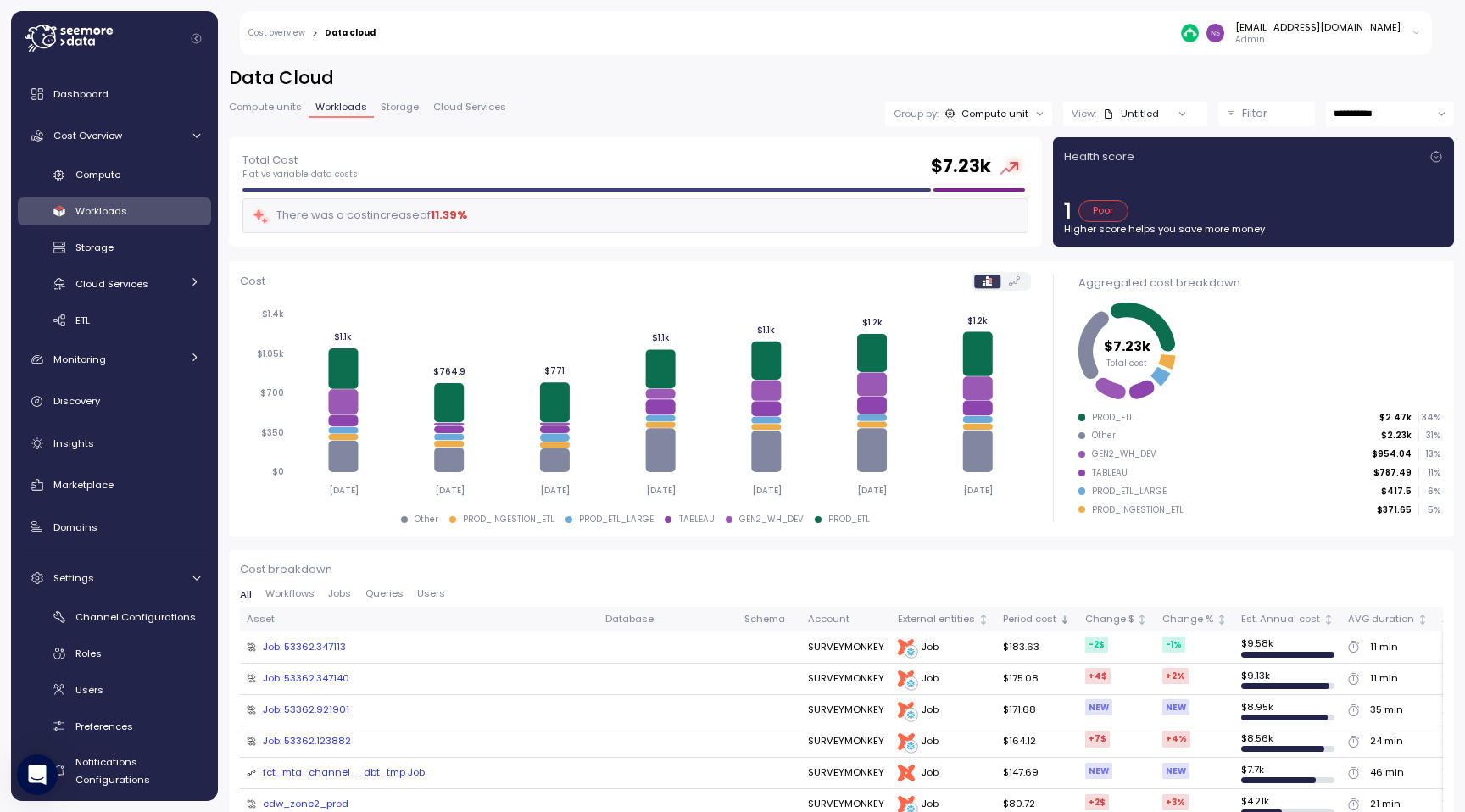
click at [295, 647] on div "Job: 53362.347113" at bounding box center [304, 647] width 83 height 15
click at [130, 109] on link "Dashboard" at bounding box center [115, 94] width 193 height 33
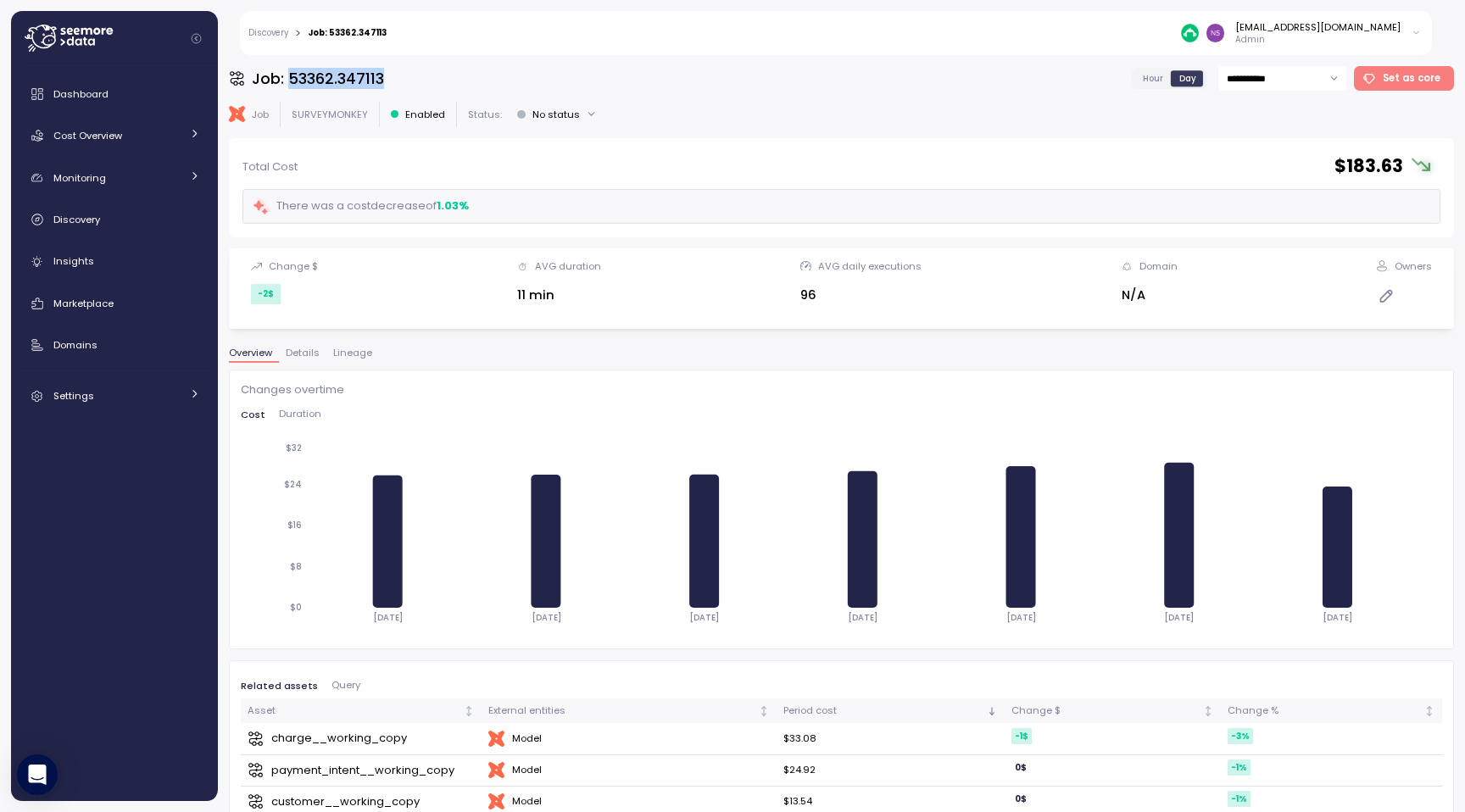
drag, startPoint x: 288, startPoint y: 78, endPoint x: 409, endPoint y: 71, distance: 121.2
click at [409, 71] on div "**********" at bounding box center [841, 78] width 1226 height 25
copy h3 "53362.347113"
click at [561, 118] on div "No status" at bounding box center [557, 115] width 48 height 13
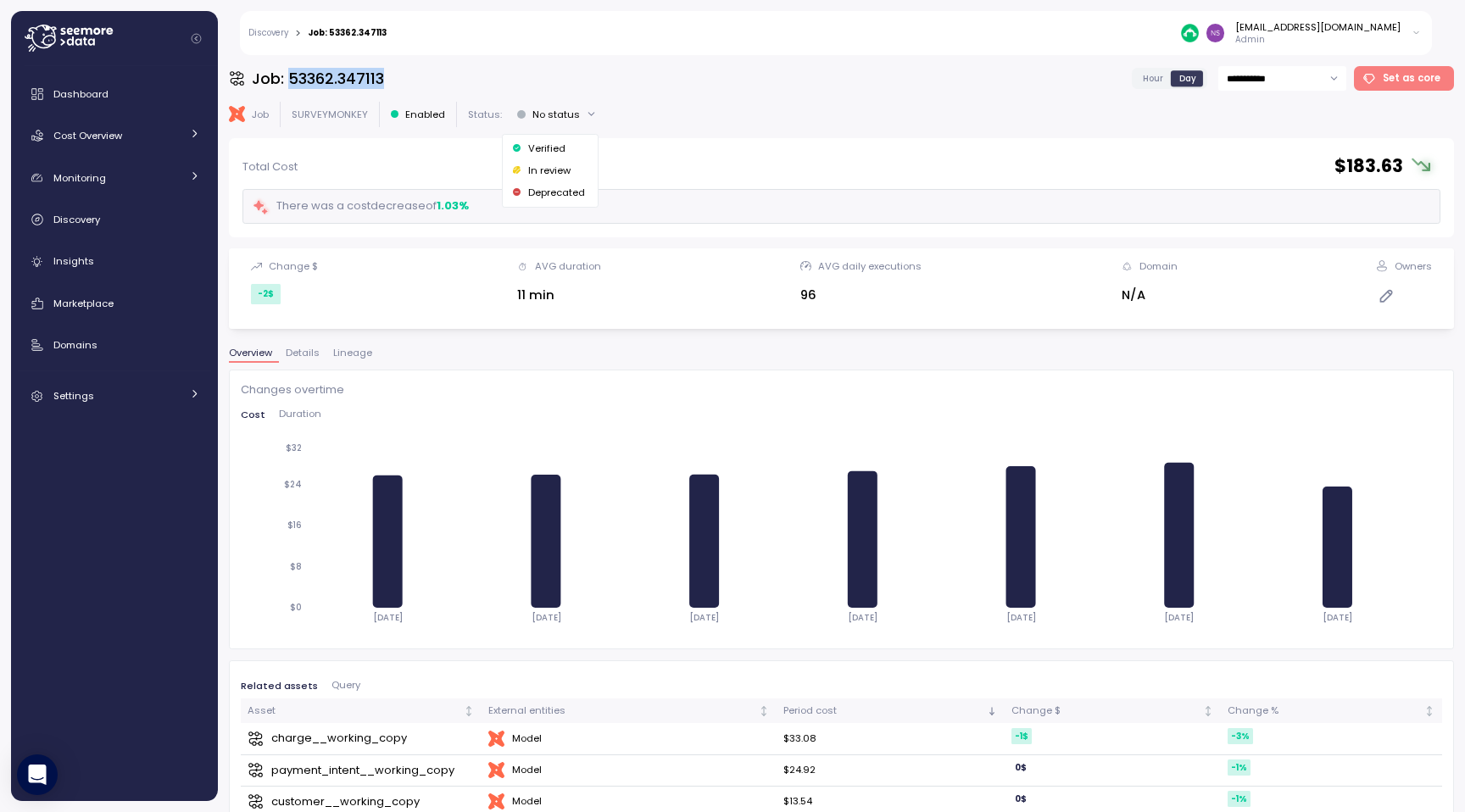
click at [561, 118] on div "No status" at bounding box center [557, 115] width 48 height 13
click at [1437, 81] on span "Set as core" at bounding box center [1411, 78] width 57 height 23
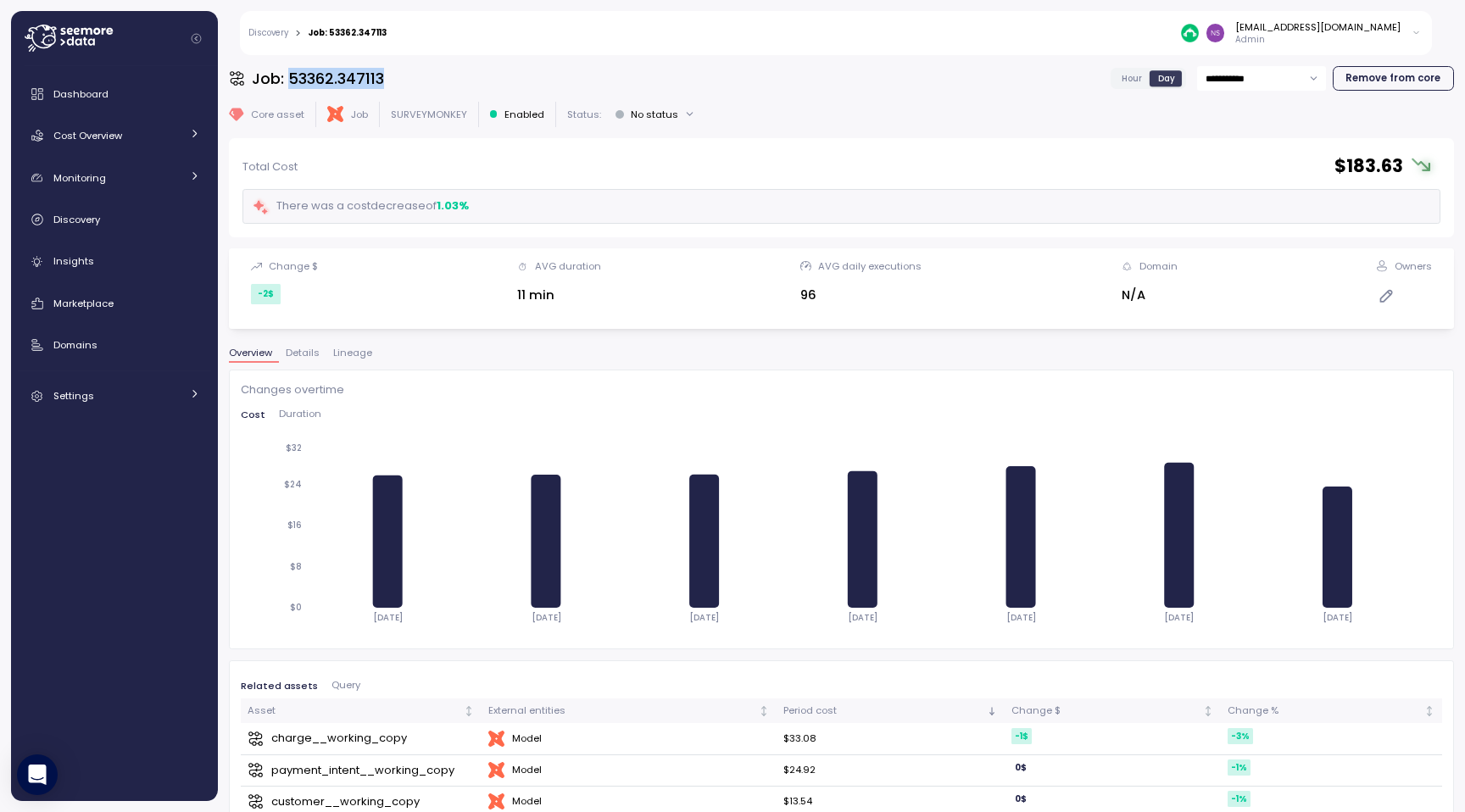
click at [1423, 86] on span "Remove from core" at bounding box center [1392, 78] width 95 height 23
click at [275, 34] on link "Discovery" at bounding box center [269, 33] width 40 height 9
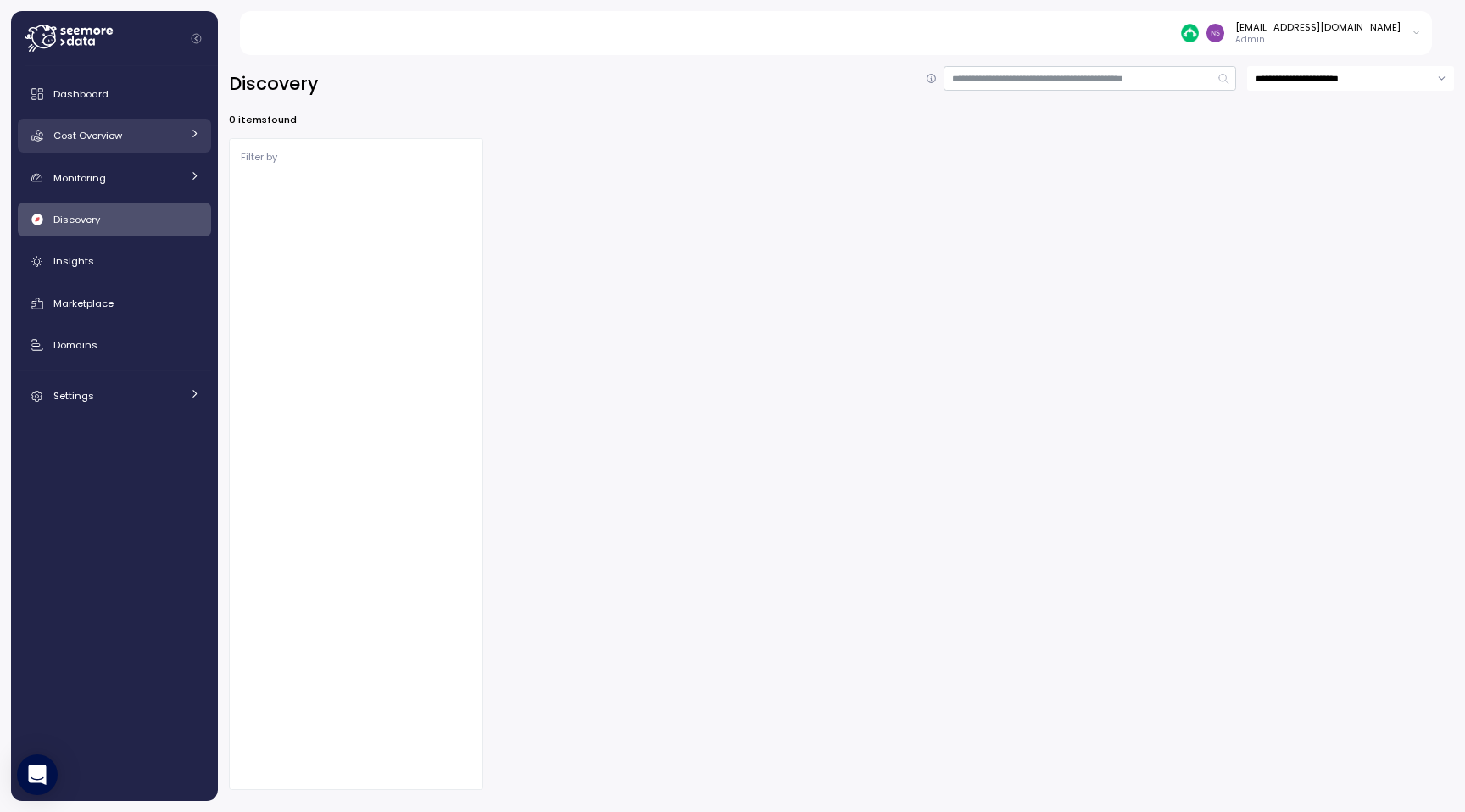
click at [137, 147] on link "Cost Overview" at bounding box center [115, 135] width 193 height 33
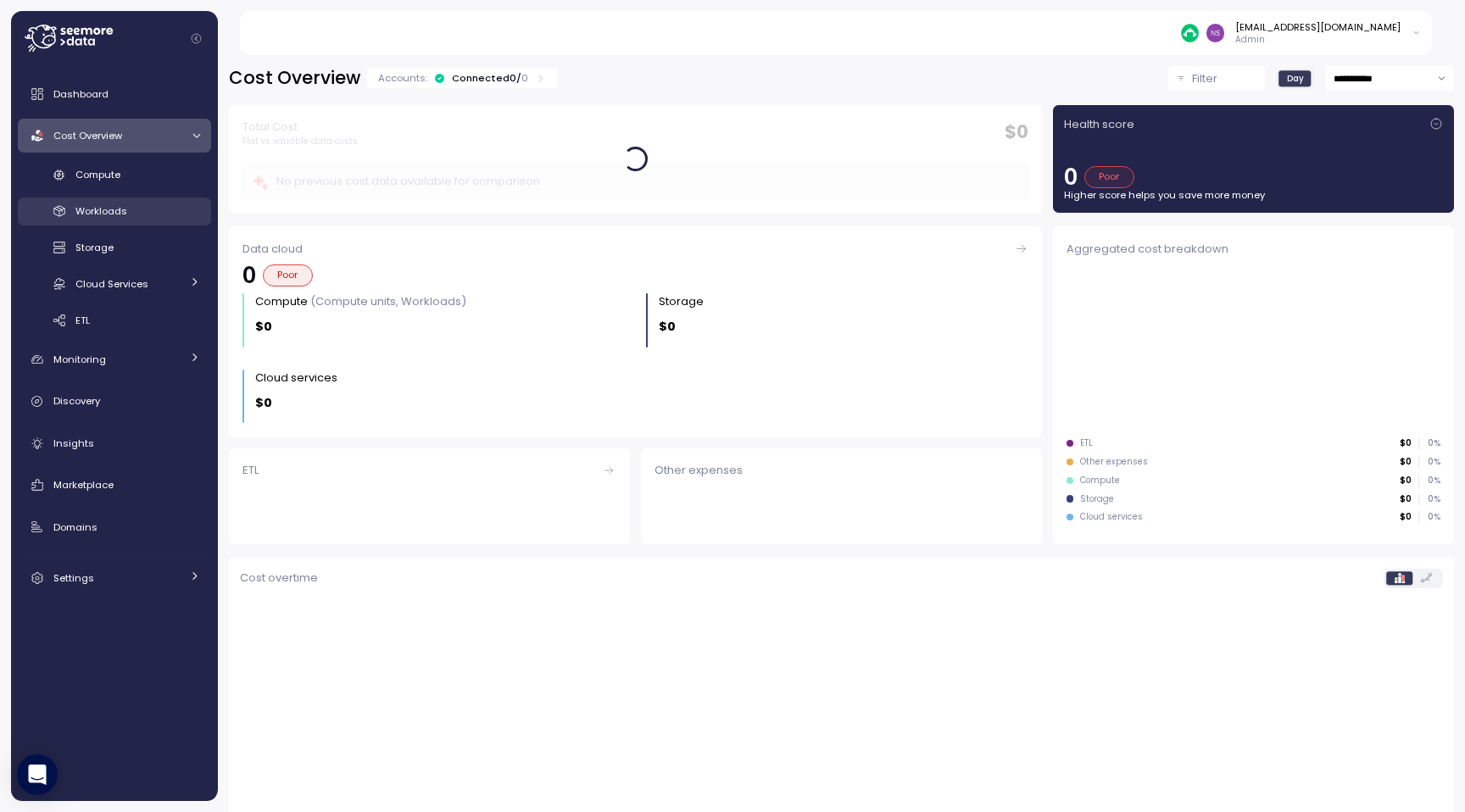
click at [135, 215] on div "Workloads" at bounding box center [138, 211] width 124 height 17
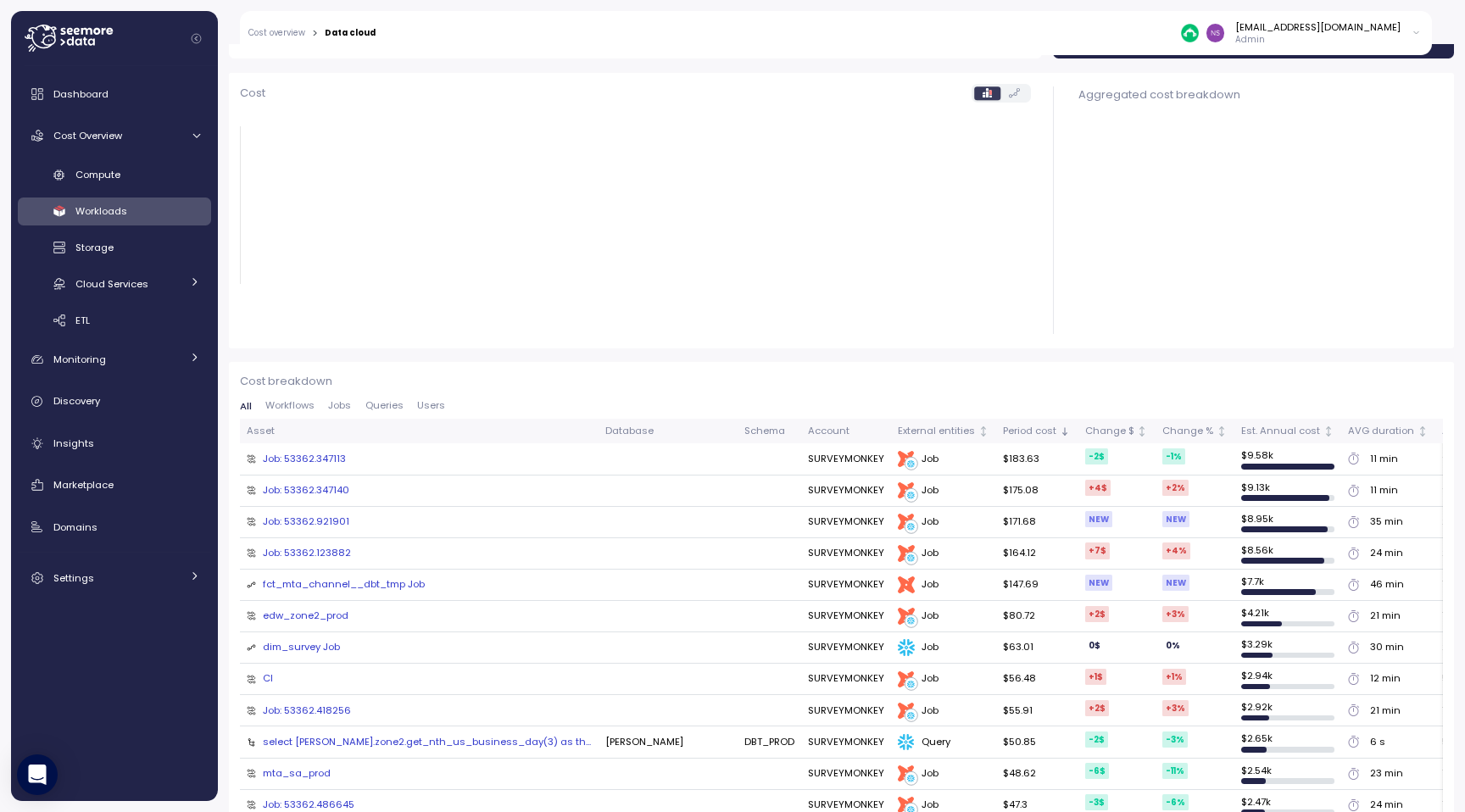
scroll to position [194, 0]
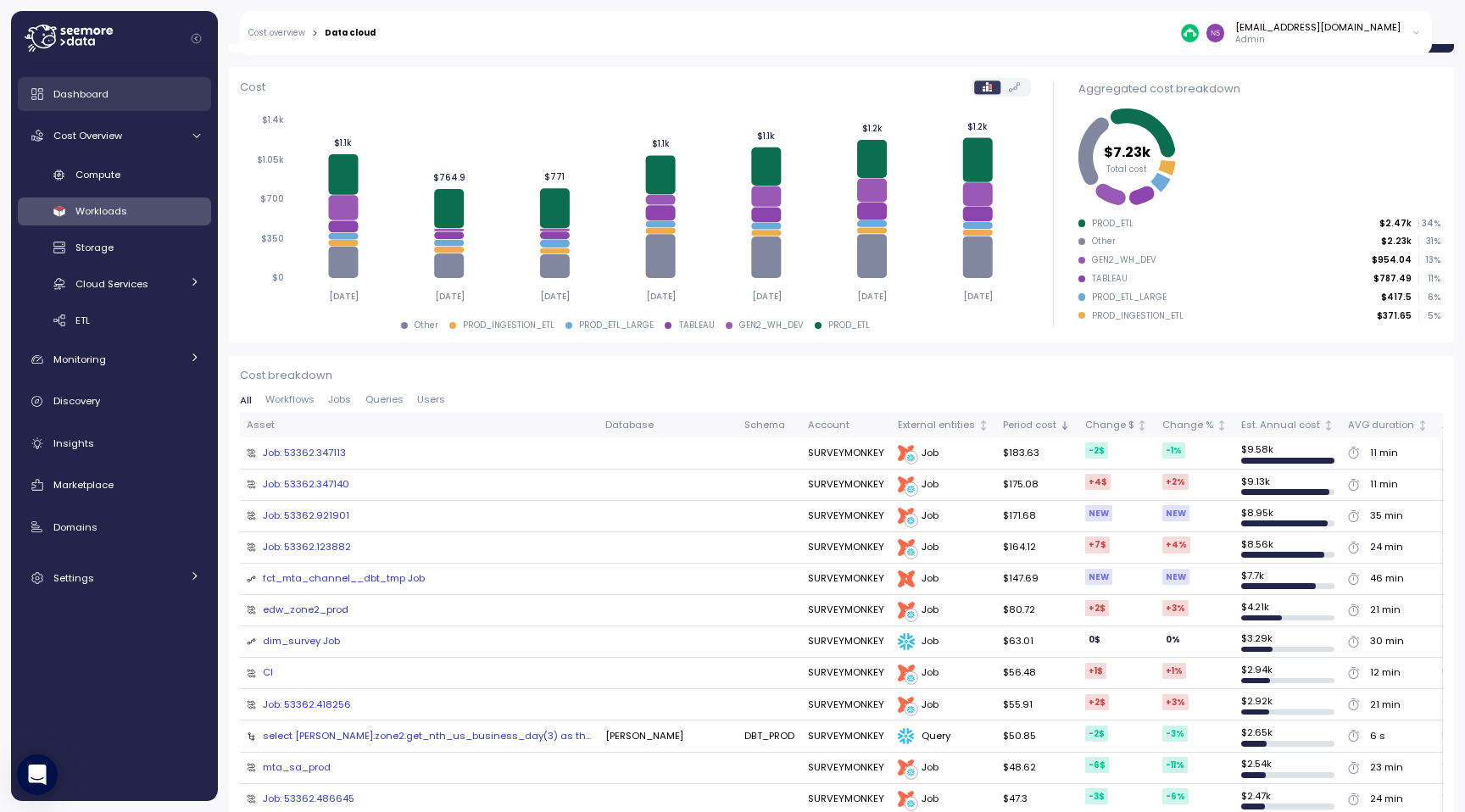
click at [127, 94] on div "Dashboard" at bounding box center [126, 95] width 146 height 17
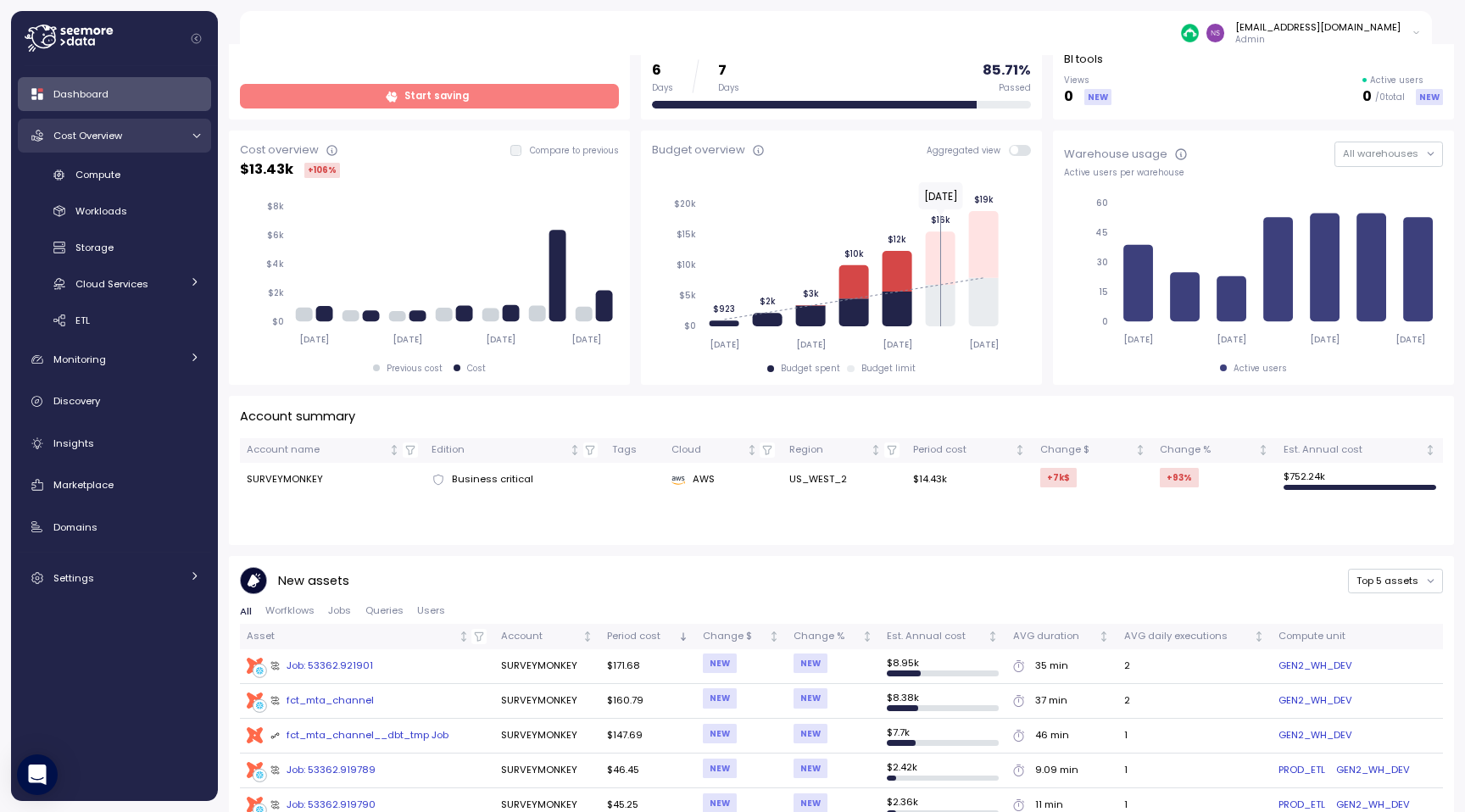
click at [92, 136] on span "Cost Overview" at bounding box center [88, 136] width 69 height 13
